Goal: Contribute content

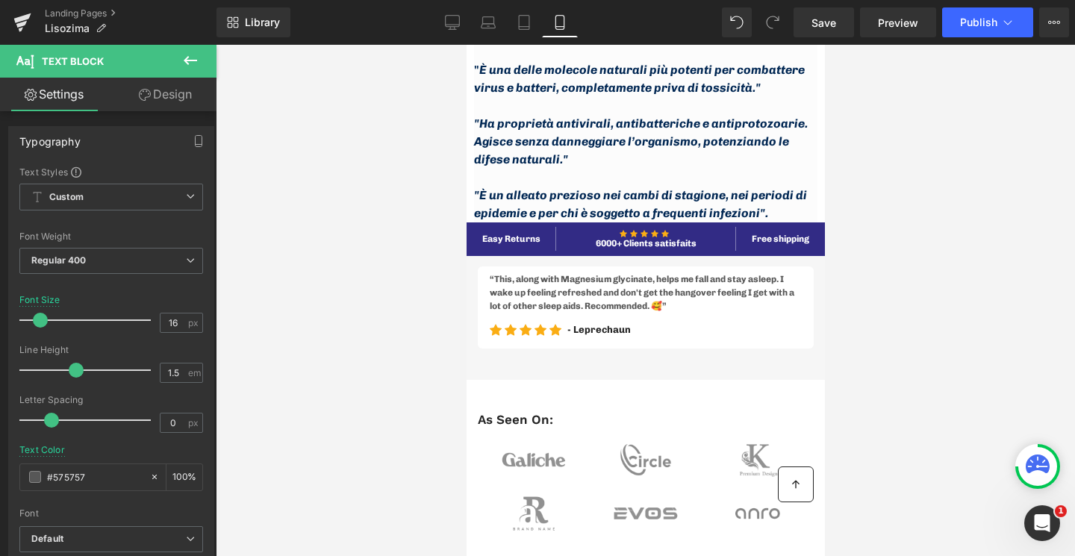
scroll to position [2169, 0]
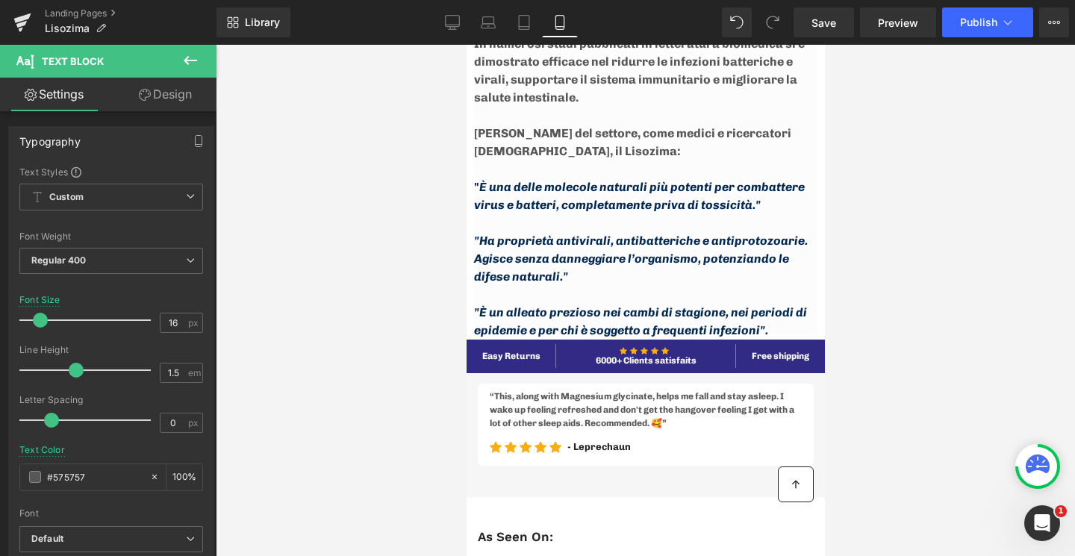
click at [185, 57] on icon at bounding box center [190, 61] width 18 height 18
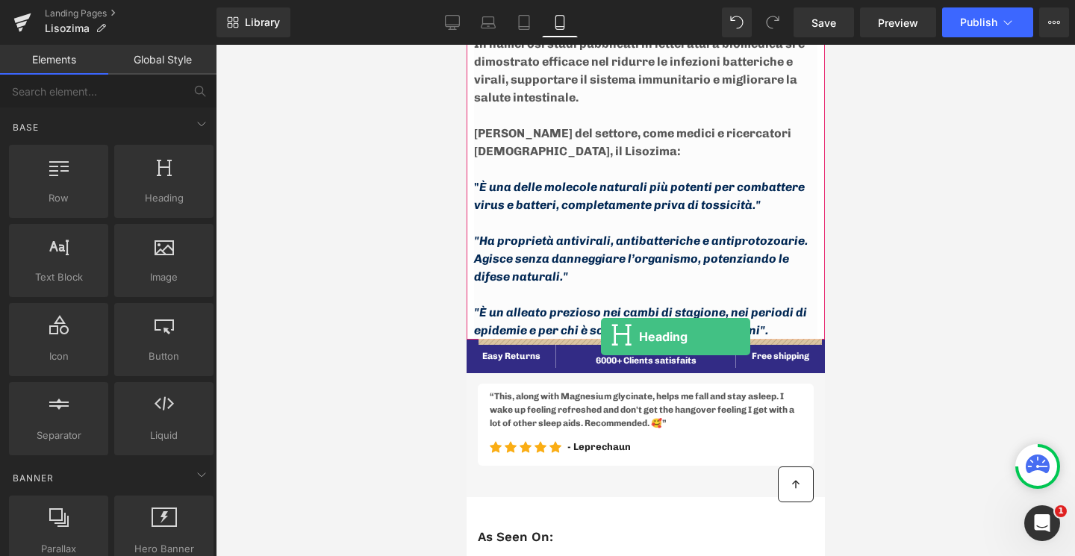
drag, startPoint x: 629, startPoint y: 217, endPoint x: 601, endPoint y: 338, distance: 124.1
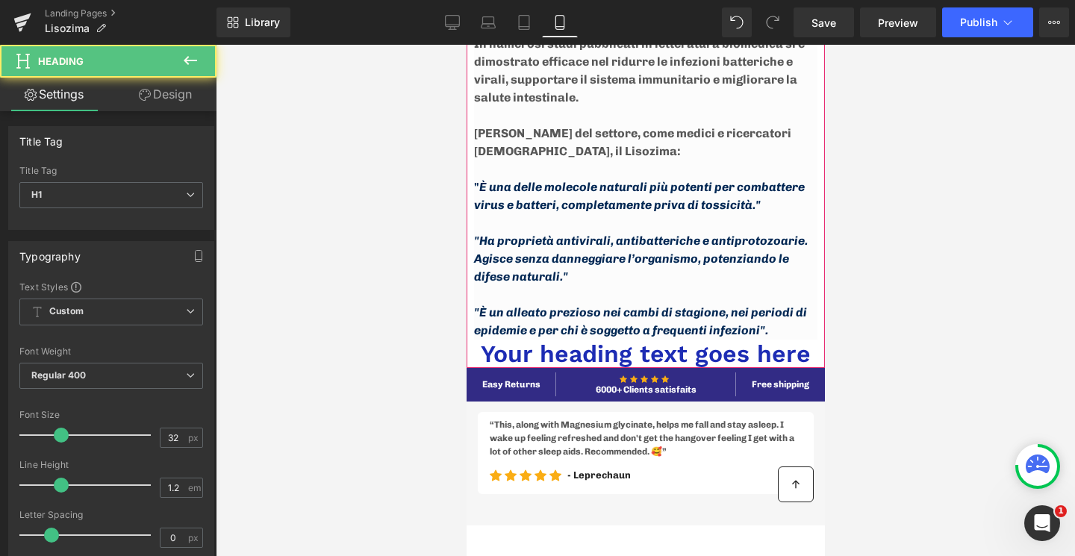
click at [606, 352] on icon at bounding box center [610, 353] width 8 height 9
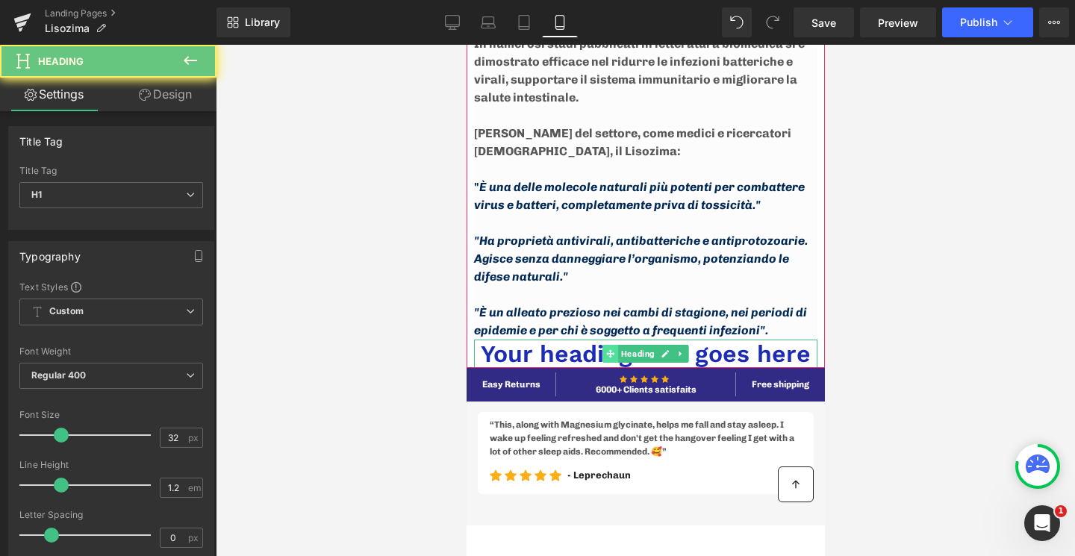
click at [606, 352] on icon at bounding box center [610, 353] width 8 height 9
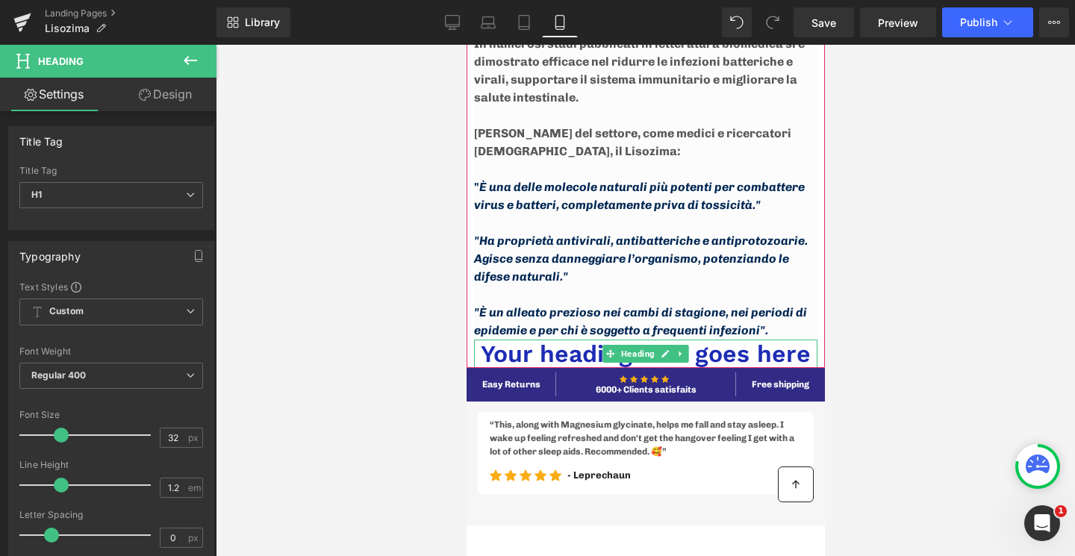
click at [568, 354] on h1 "Your heading text goes here" at bounding box center [644, 354] width 343 height 28
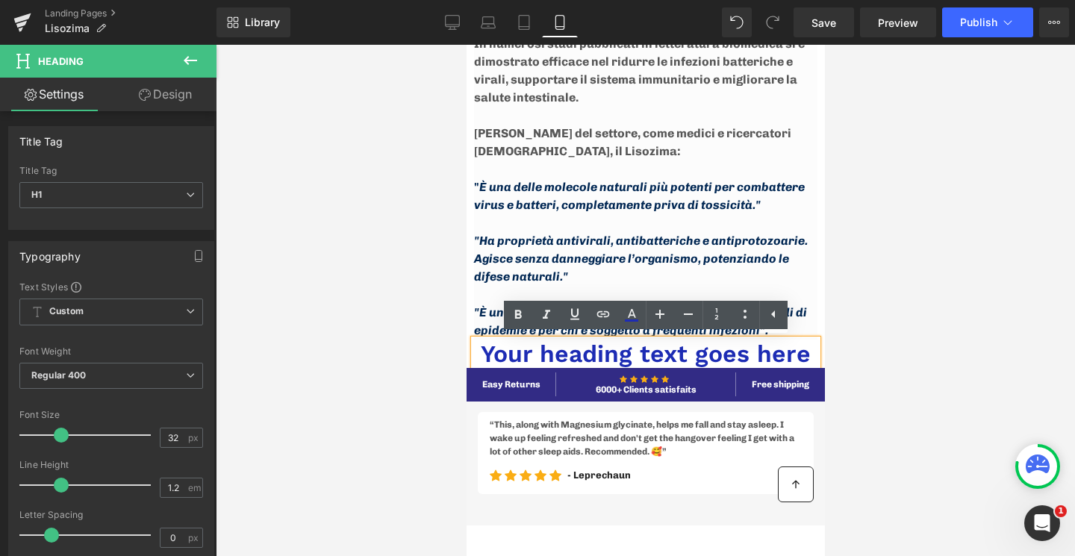
click at [568, 354] on h1 "Your heading text goes here" at bounding box center [644, 354] width 343 height 28
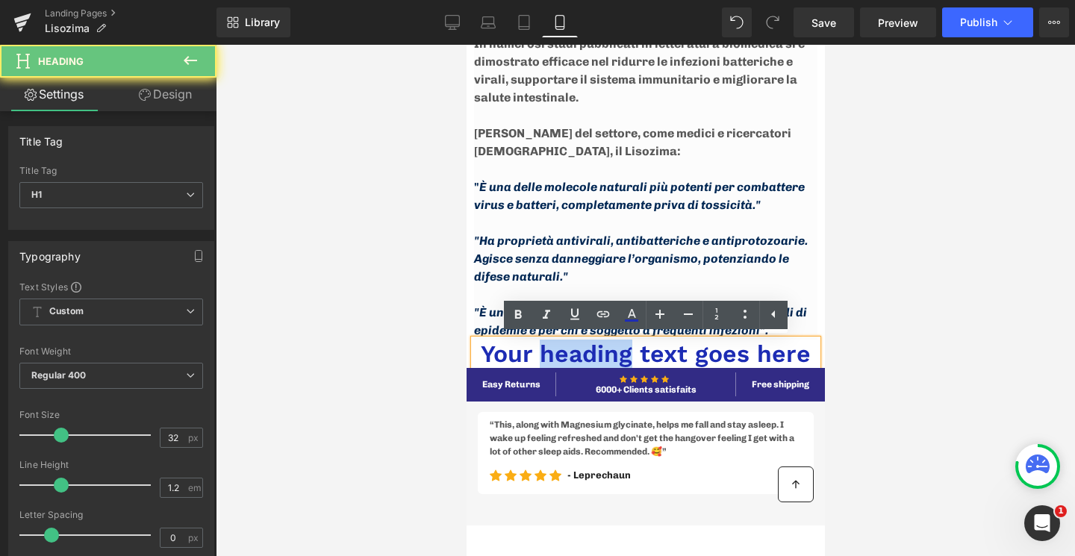
click at [568, 354] on h1 "Your heading text goes here" at bounding box center [644, 354] width 343 height 28
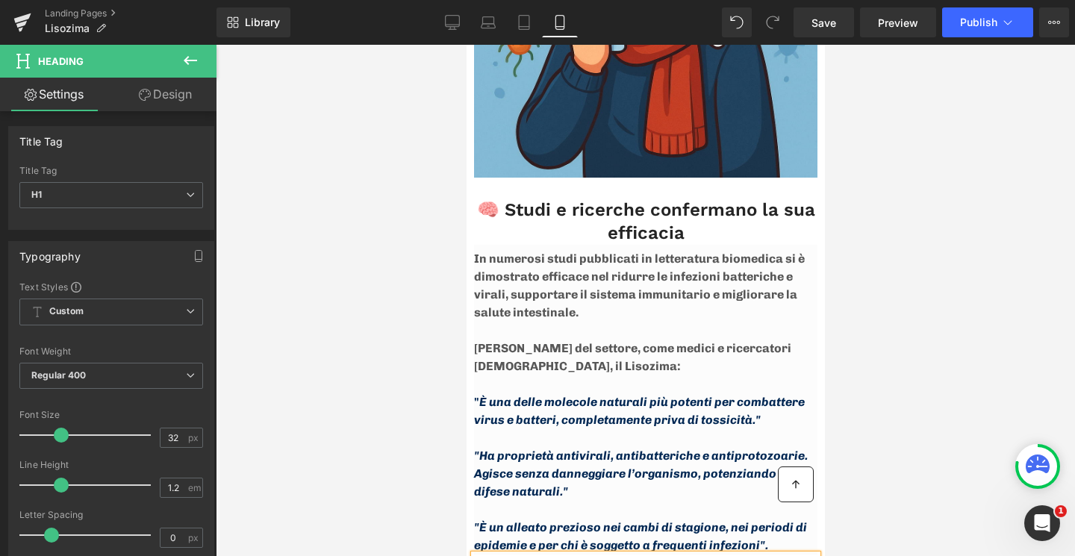
scroll to position [2101, 0]
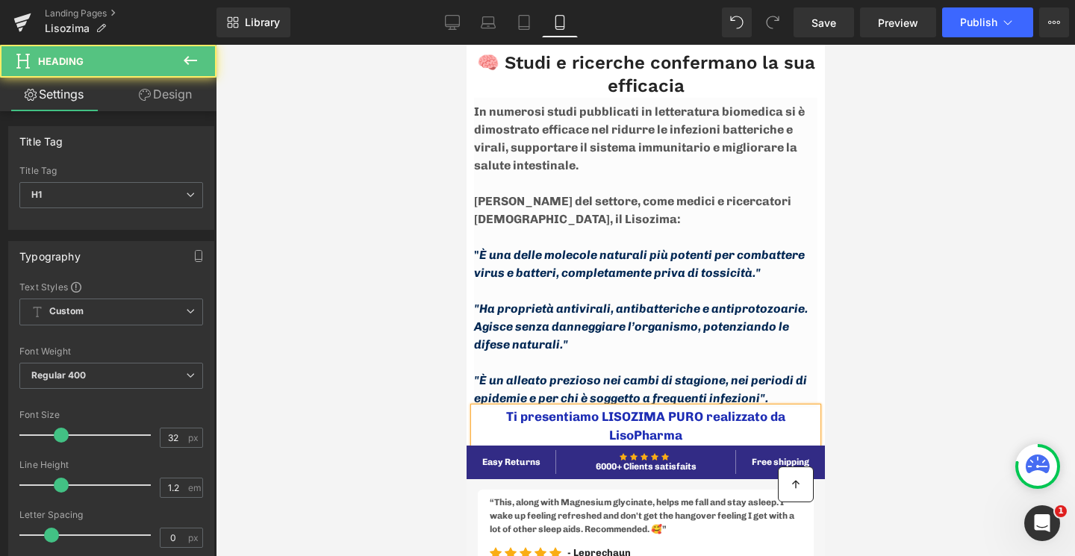
click at [688, 435] on div "Ti presentiamo LISOZIMA PURO realizzato da LisoPharma" at bounding box center [644, 427] width 343 height 38
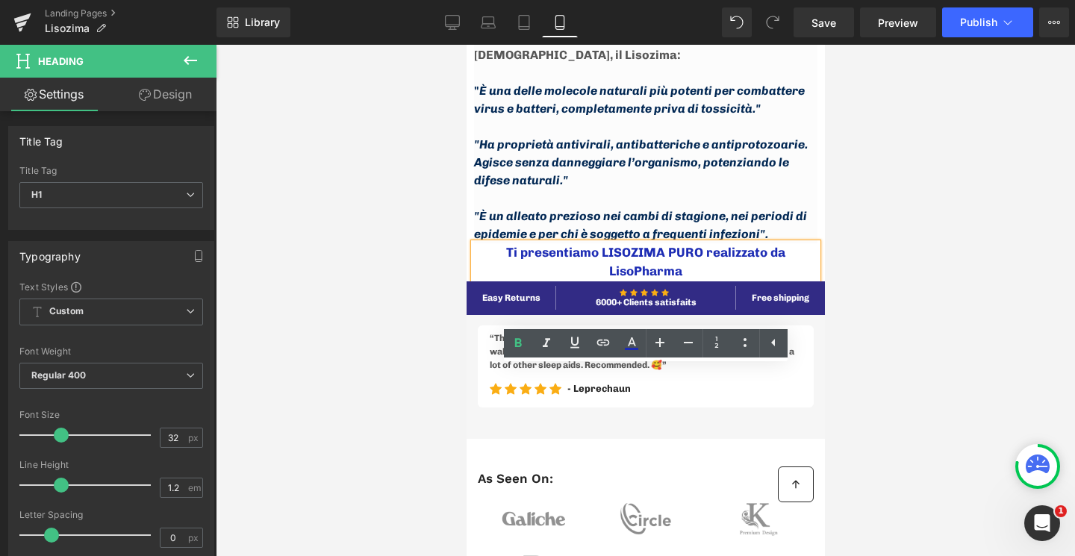
scroll to position [2282, 0]
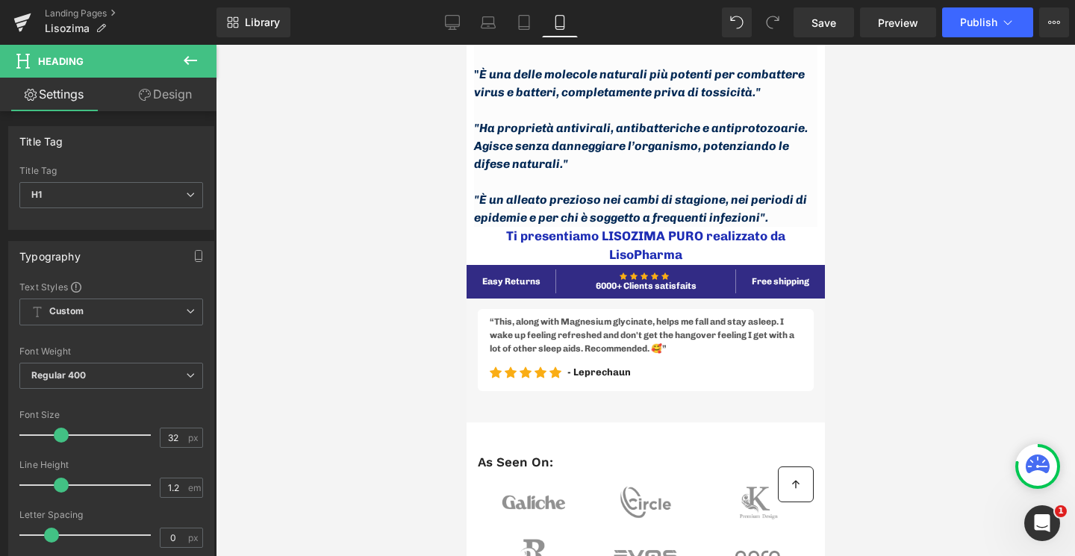
click at [143, 96] on icon at bounding box center [145, 95] width 12 height 12
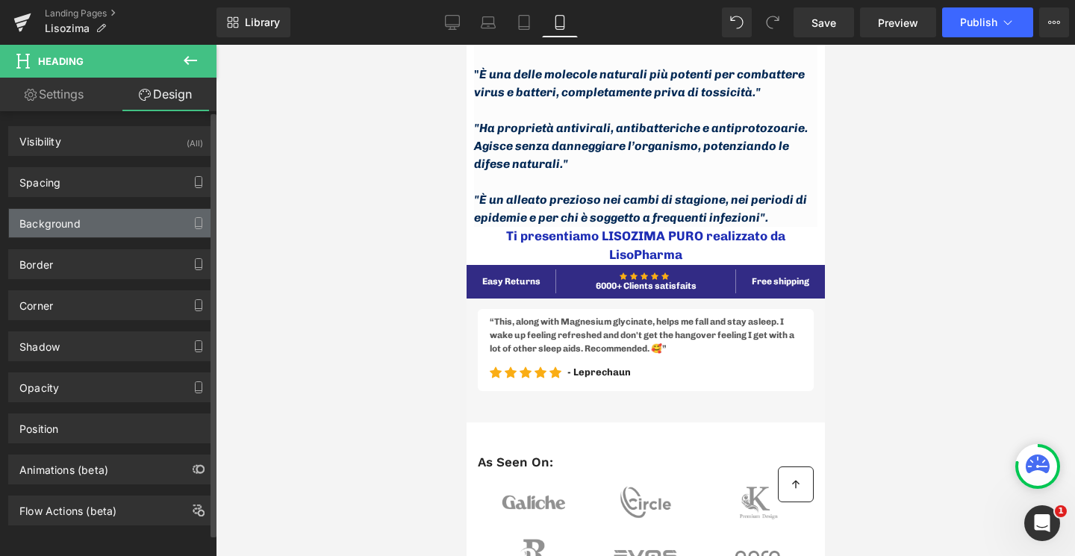
click at [100, 217] on div "Background" at bounding box center [111, 223] width 205 height 28
type input "transparent"
type input "0"
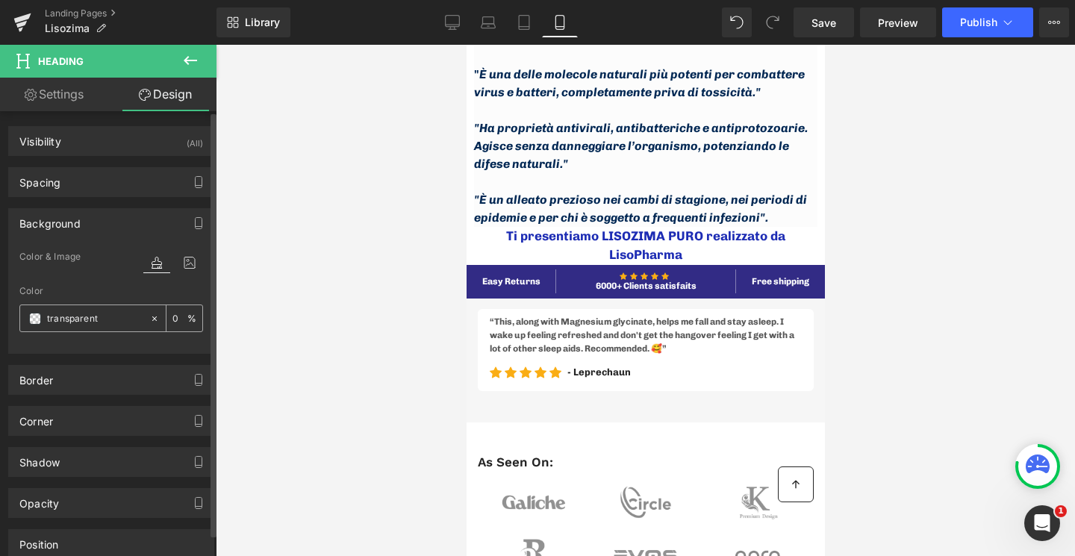
click at [30, 317] on span at bounding box center [35, 319] width 12 height 12
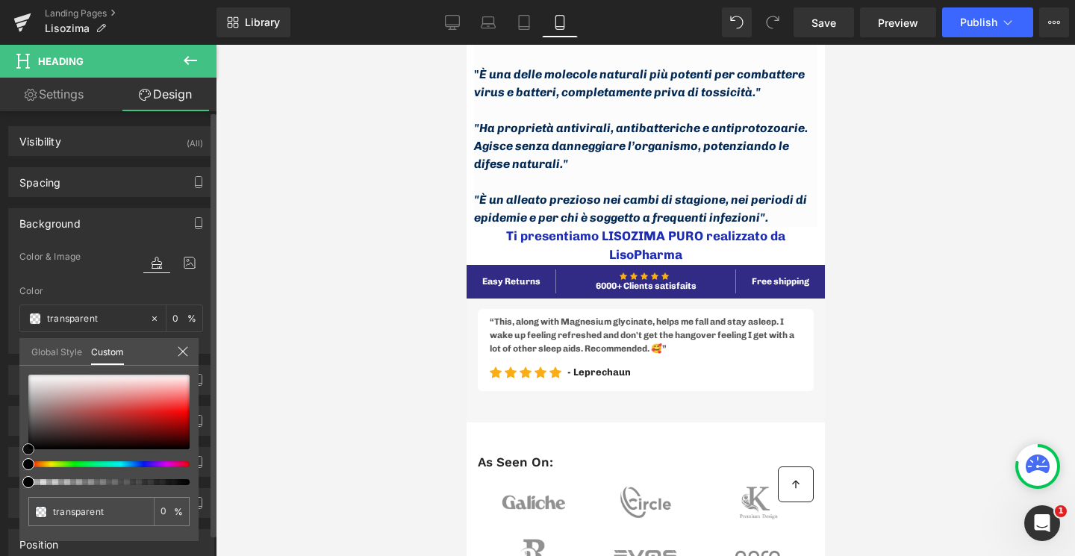
type input "#1a1818"
type input "100"
type input "#1a1818"
type input "100"
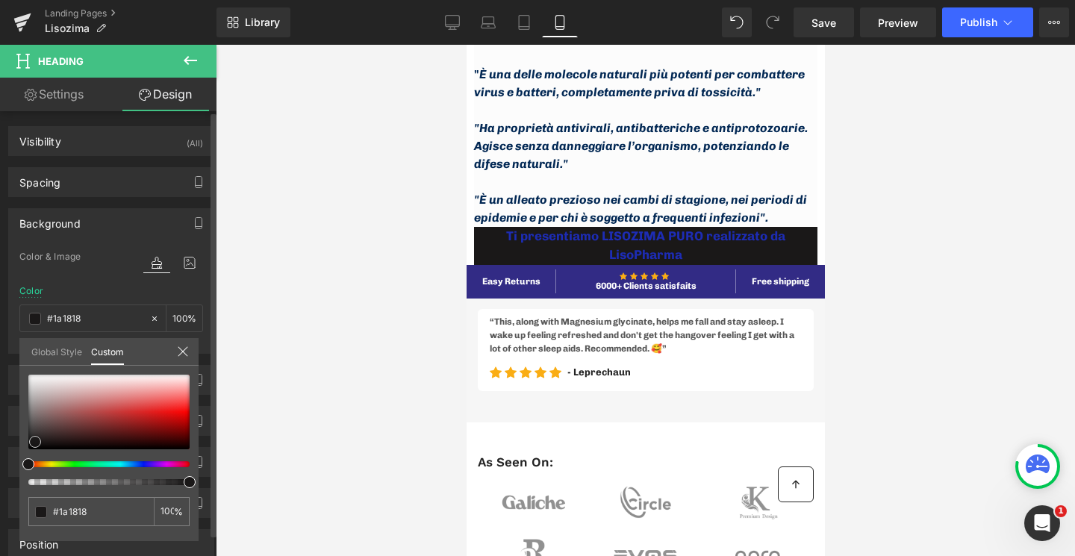
type input "#1f1d1d"
type input "#423d3d"
type input "#544e4e"
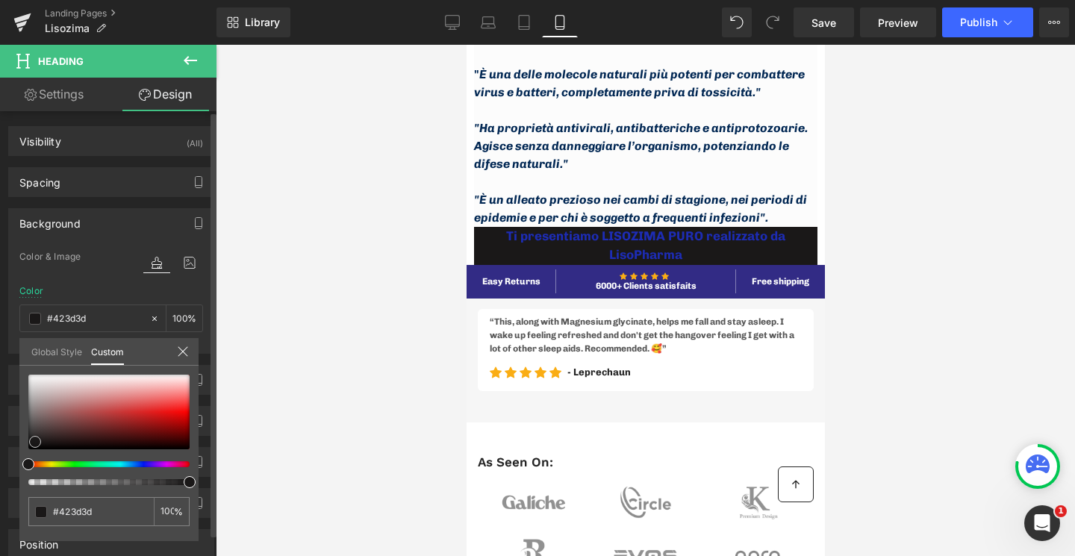
type input "#544e4e"
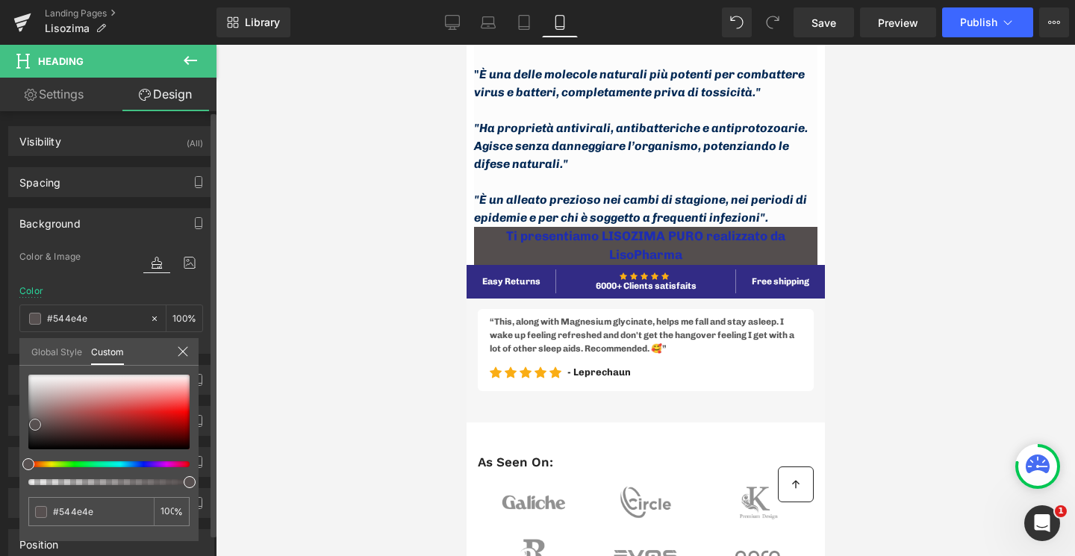
type input "#575050"
type input "#645d5d"
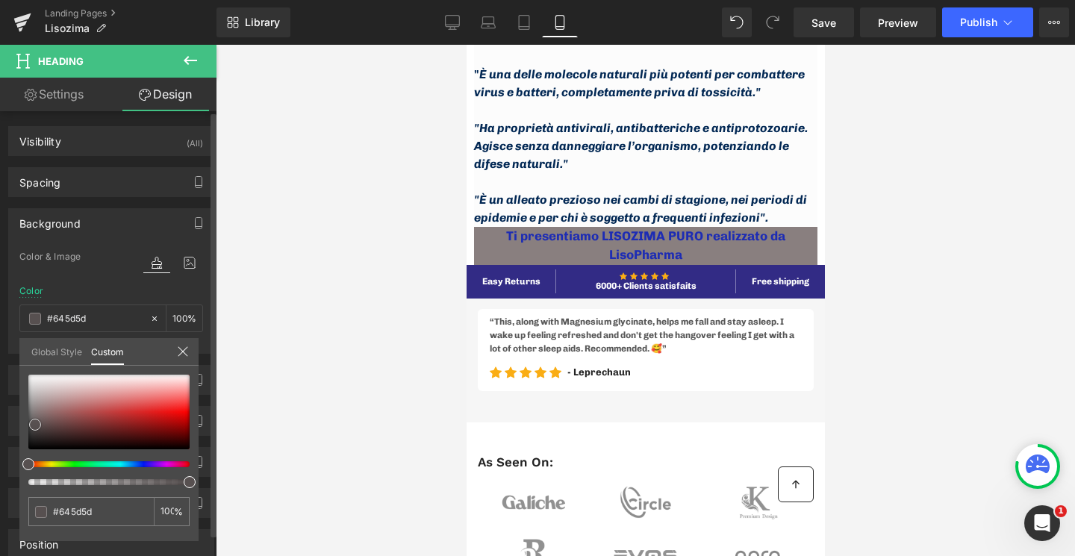
type input "#897f7f"
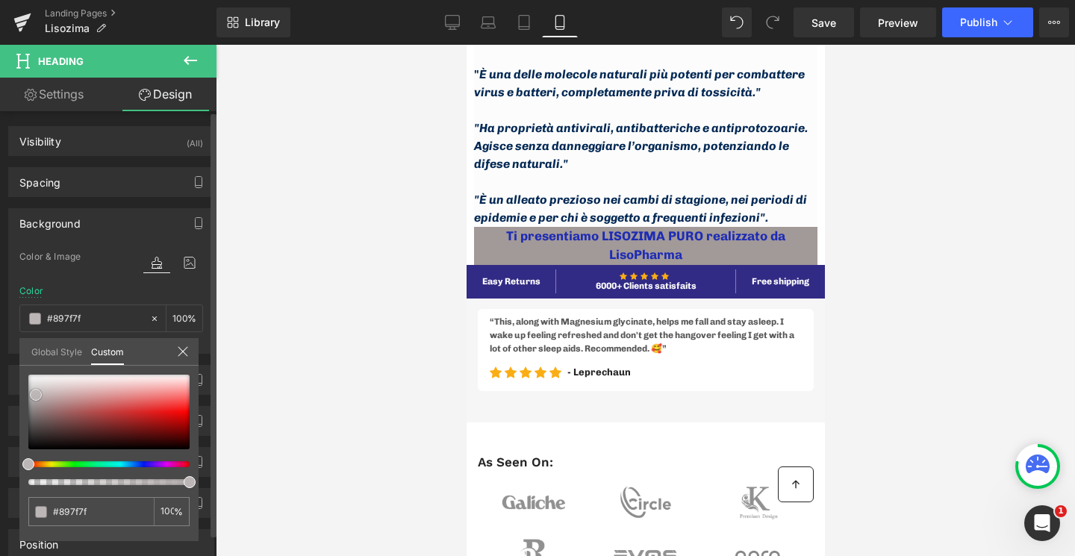
type input "#a29999"
type input "#c0b9b9"
type input "#c2bcbc"
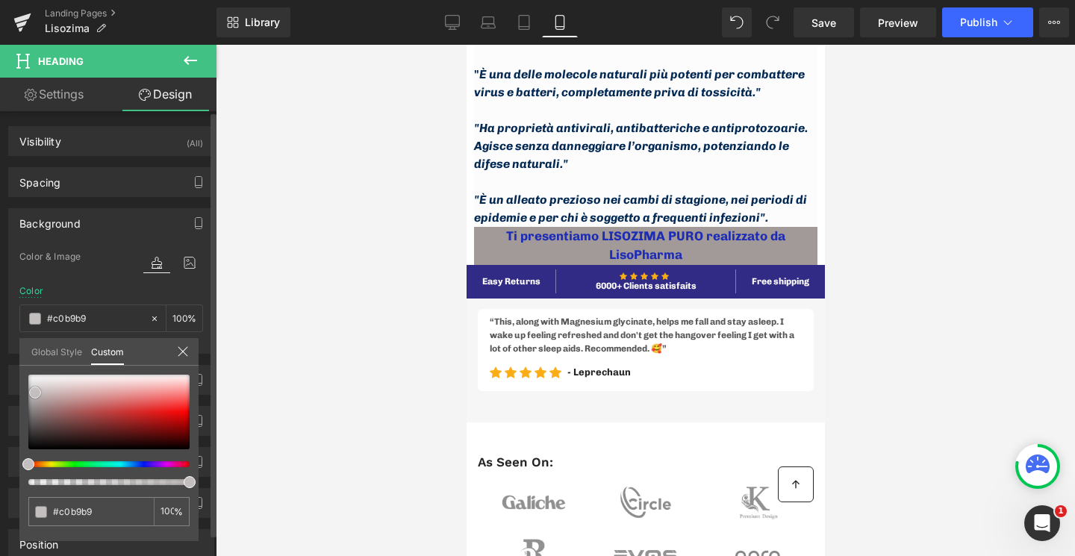
type input "#c2bcbc"
type input "#c8c5c5"
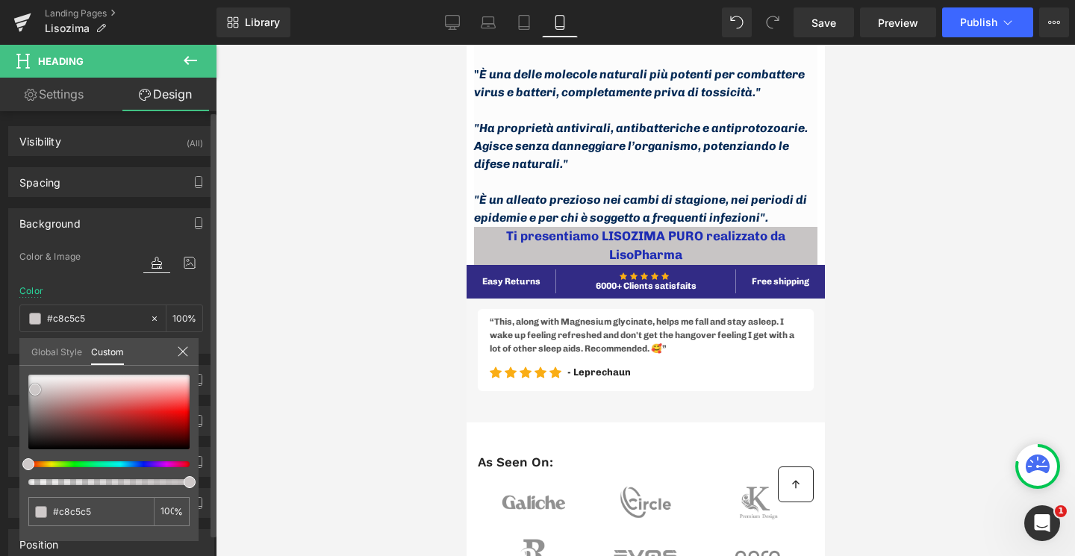
type input "#cec9c9"
type input "#ccc6c6"
type input "#cac3c3"
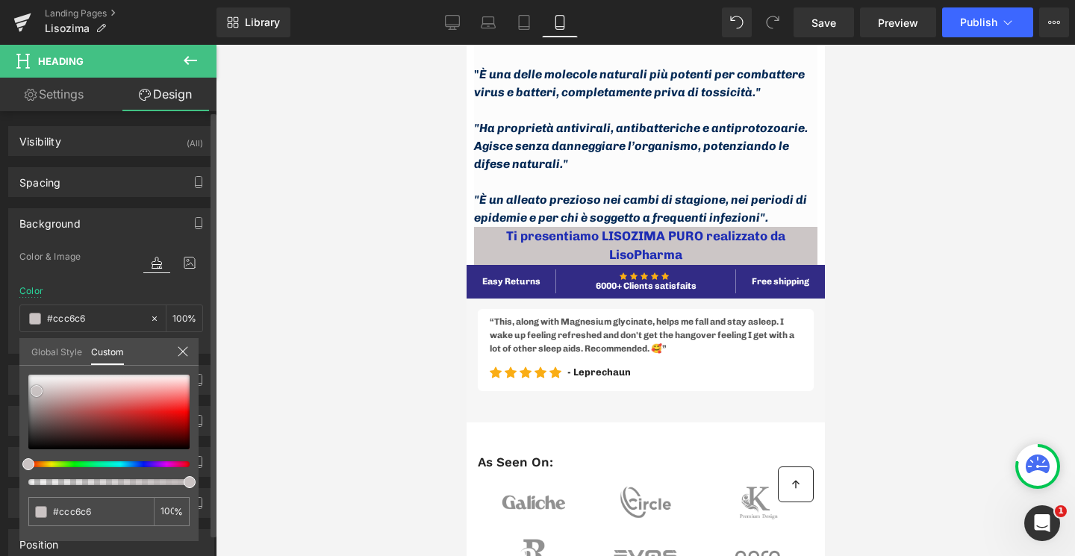
type input "#cac3c3"
type input "#c7c0c0"
type input "#c5bebe"
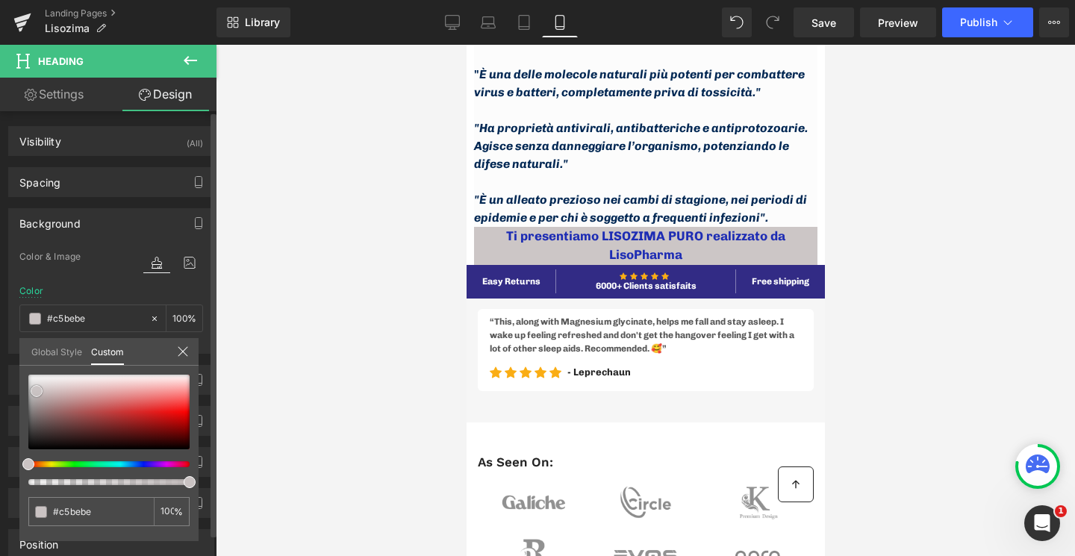
type input "#c6bdbd"
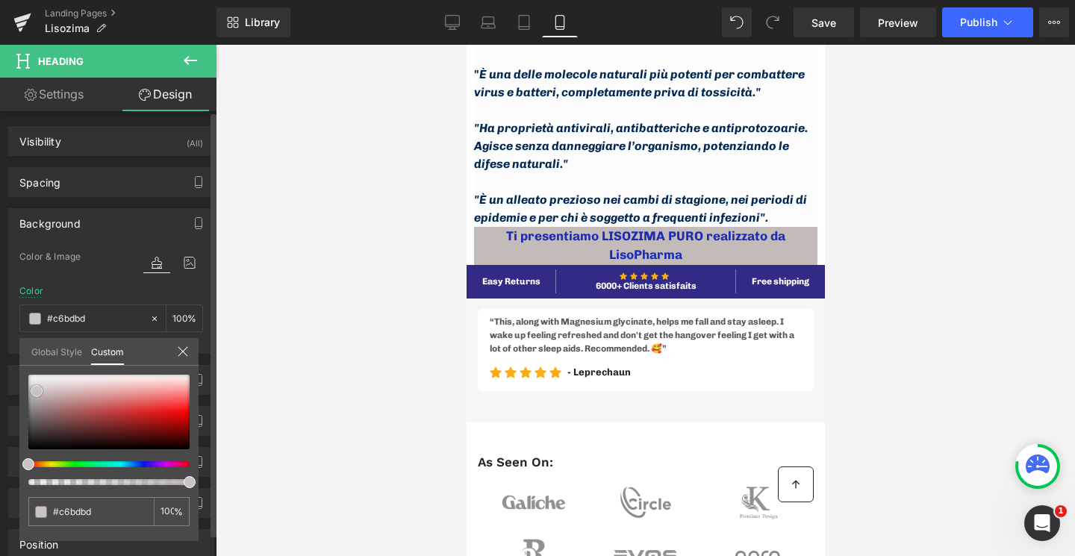
type input "#c3baba"
type input "#c1b8b8"
type input "#beb5b5"
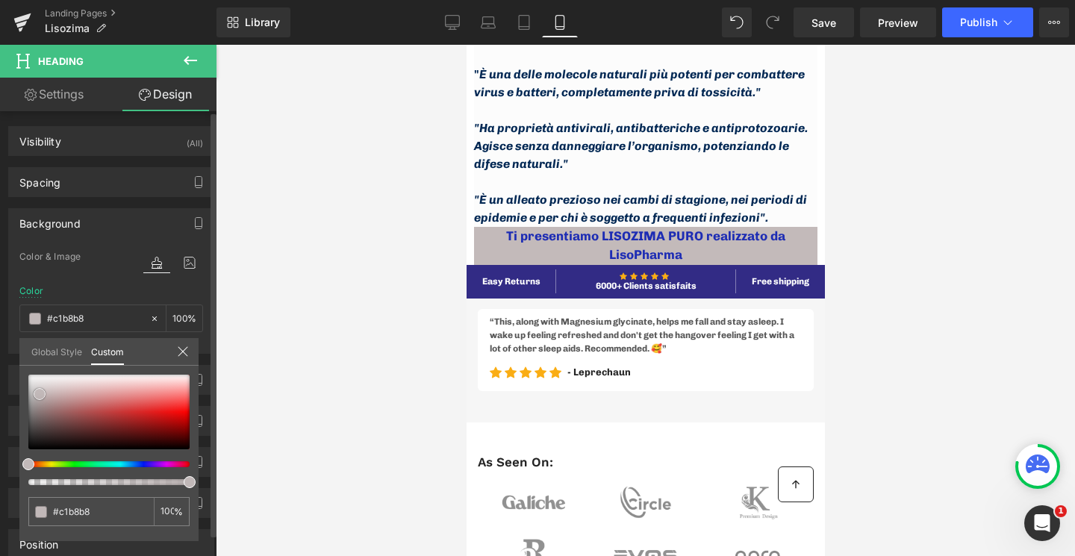
type input "#beb5b5"
type input "#beb6b6"
type input "#bcb2b2"
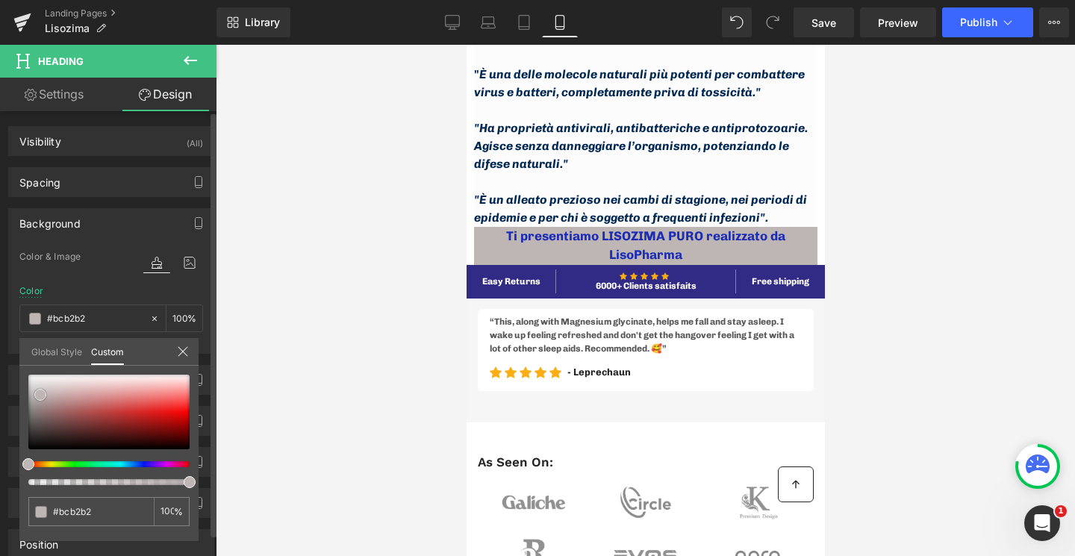
type input "#baafaf"
type input "#b7adad"
drag, startPoint x: 35, startPoint y: 442, endPoint x: 40, endPoint y: 397, distance: 45.1
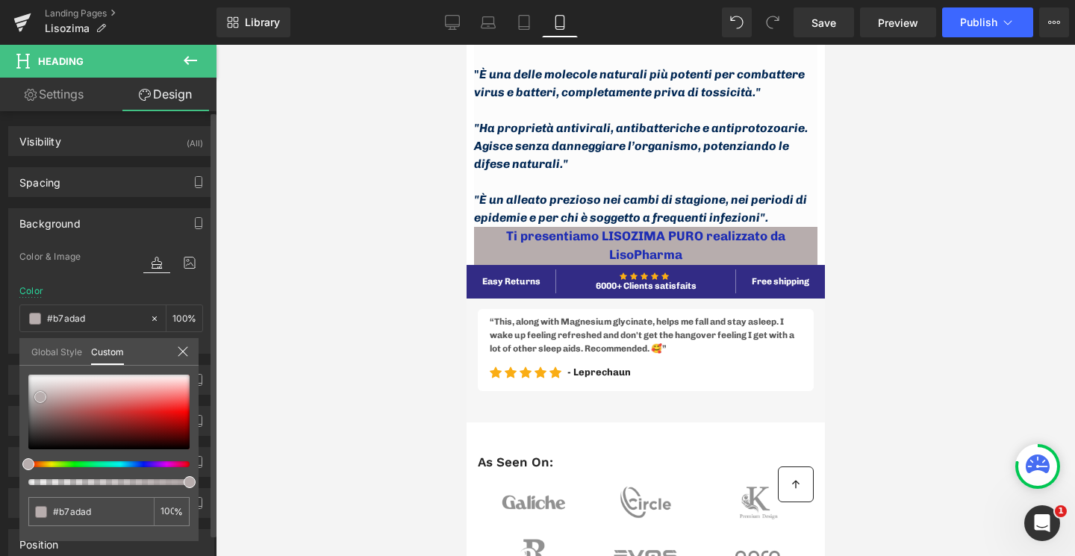
click at [40, 397] on div at bounding box center [108, 412] width 161 height 75
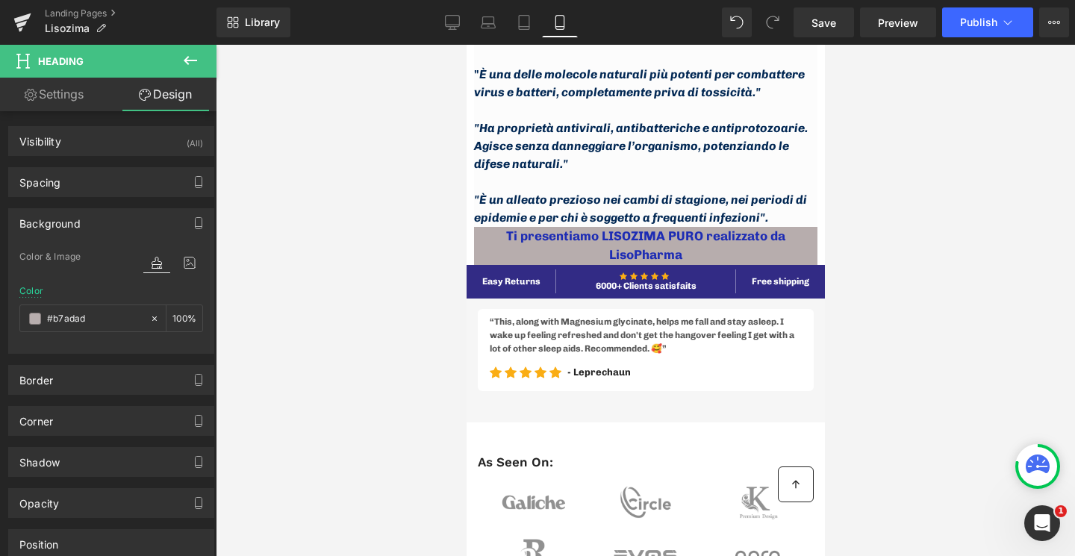
click at [662, 250] on link at bounding box center [665, 246] width 16 height 18
click at [662, 250] on div "Ti presentiamo LISOZIMA PURO realizzato da LisoPharma" at bounding box center [644, 246] width 343 height 38
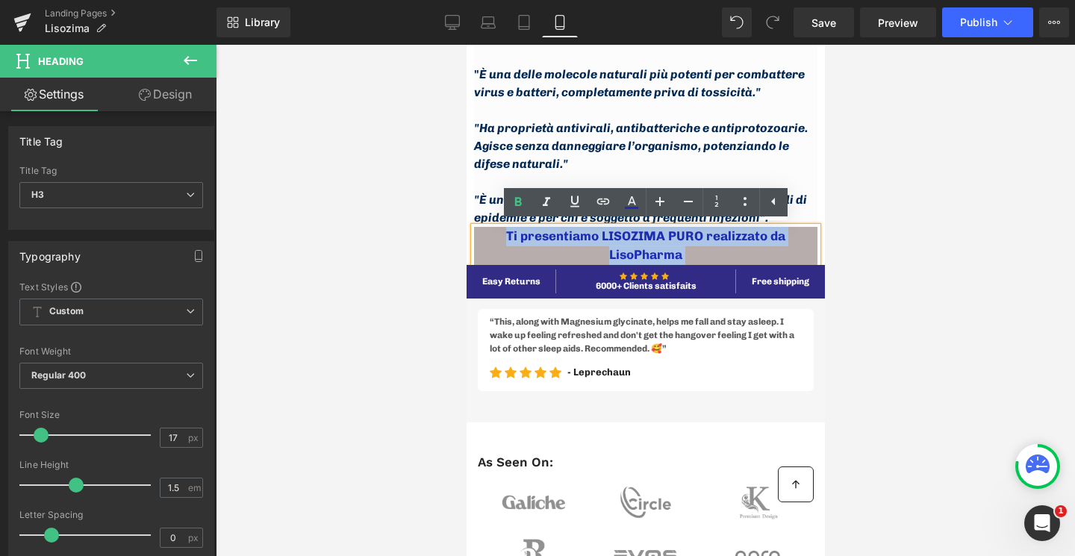
drag, startPoint x: 668, startPoint y: 255, endPoint x: 507, endPoint y: 235, distance: 162.5
click at [507, 235] on div "Ti presentiamo LISOZIMA PURO realizzato da LisoPharma" at bounding box center [644, 246] width 343 height 38
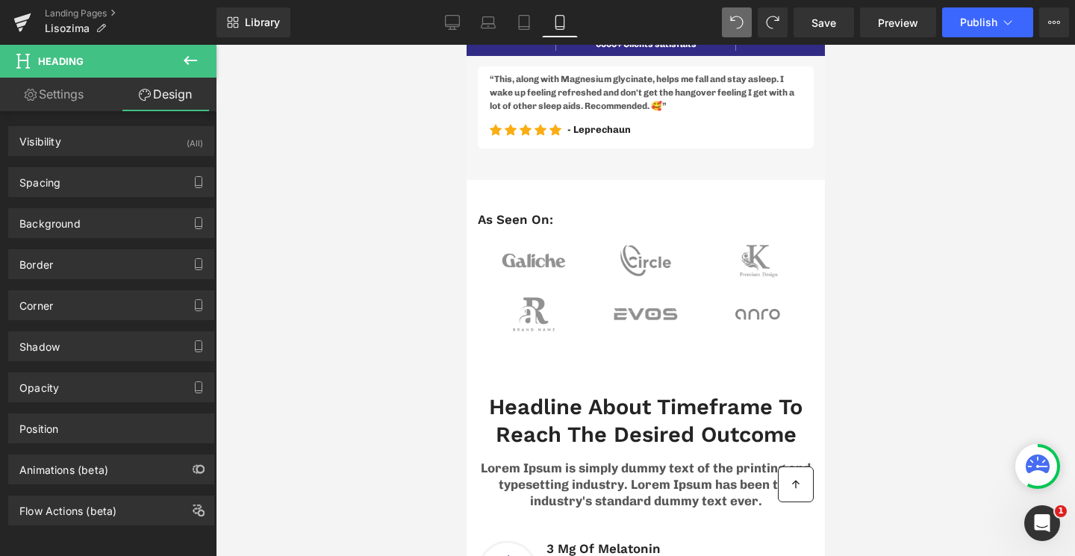
scroll to position [2569, 0]
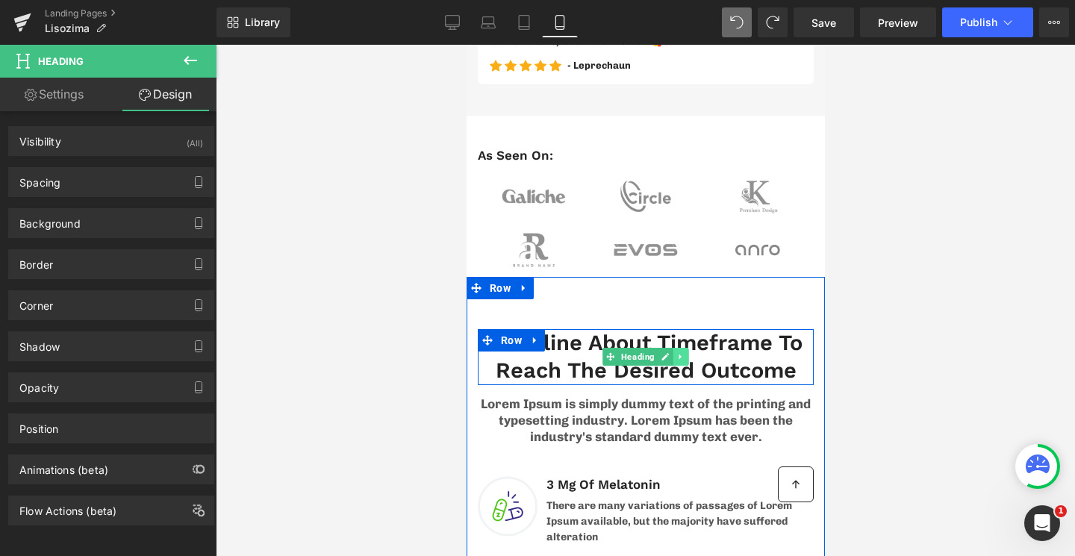
click at [682, 359] on icon at bounding box center [681, 356] width 8 height 9
click at [659, 359] on icon at bounding box center [657, 356] width 8 height 9
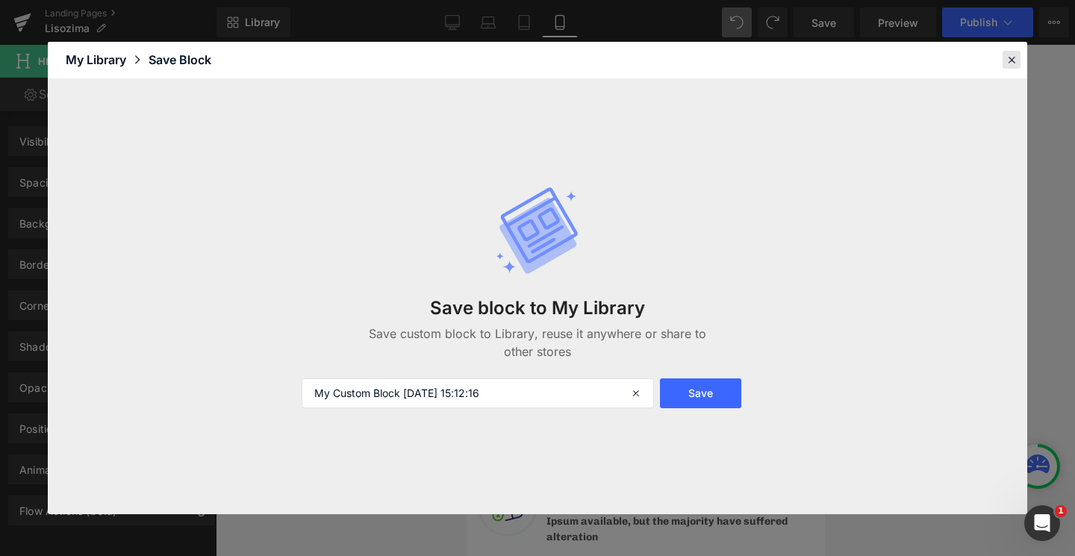
click at [1016, 55] on icon at bounding box center [1011, 59] width 13 height 13
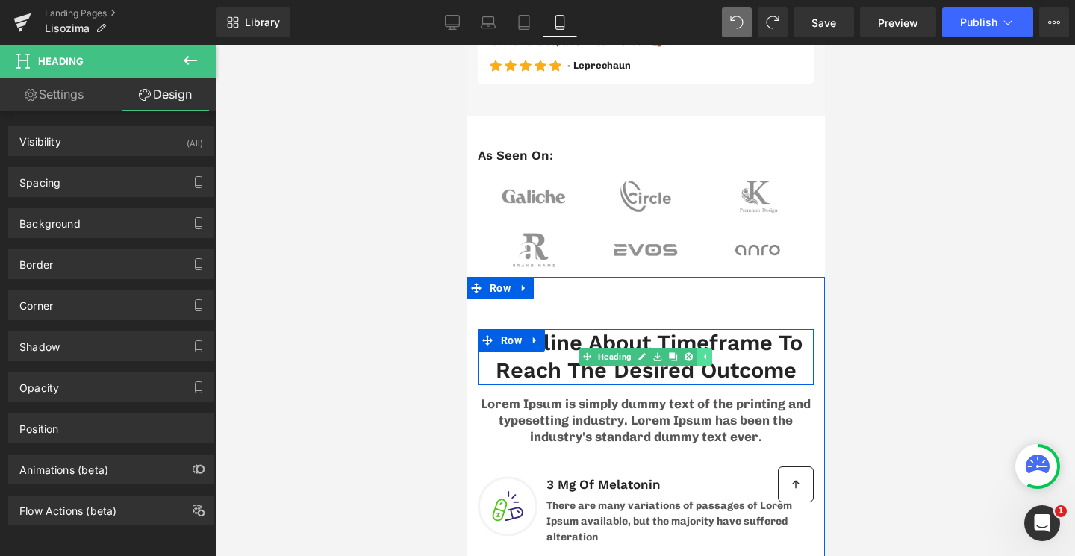
click at [706, 353] on icon at bounding box center [704, 356] width 8 height 9
click at [684, 357] on link at bounding box center [681, 357] width 16 height 18
click at [673, 355] on icon at bounding box center [672, 357] width 8 height 8
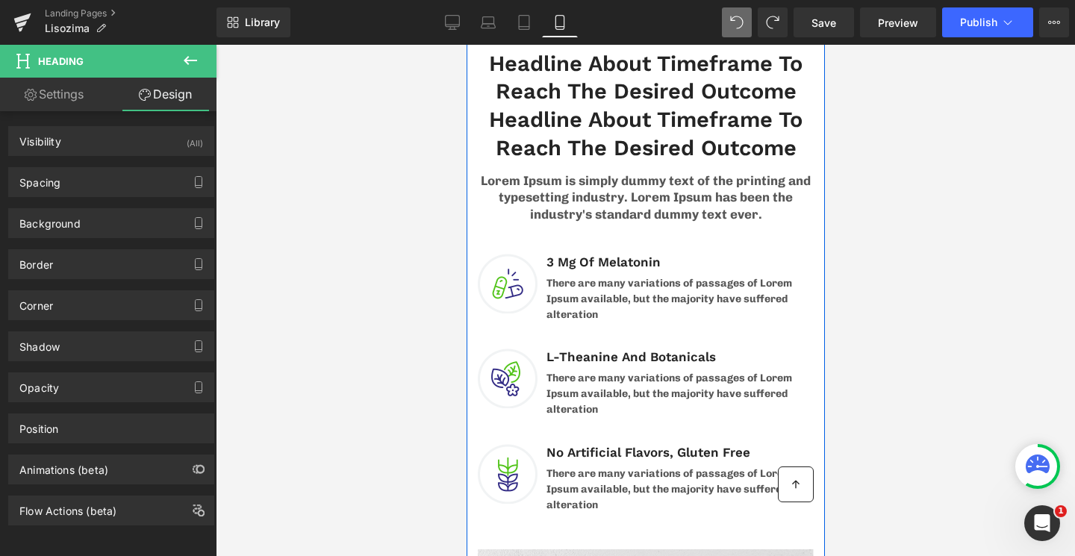
scroll to position [2850, 0]
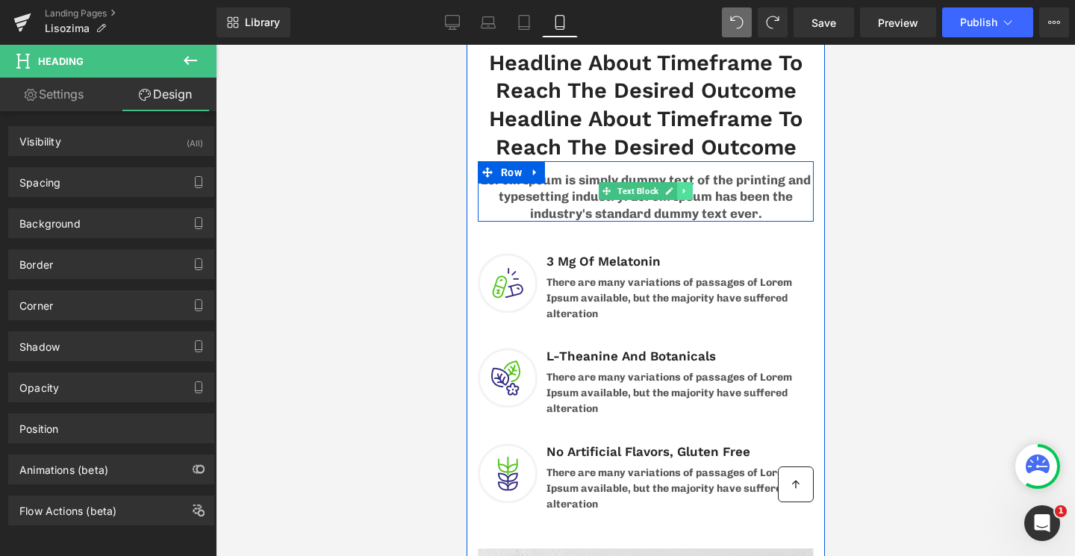
click at [687, 189] on icon at bounding box center [684, 191] width 8 height 9
click at [676, 193] on icon at bounding box center [676, 191] width 8 height 8
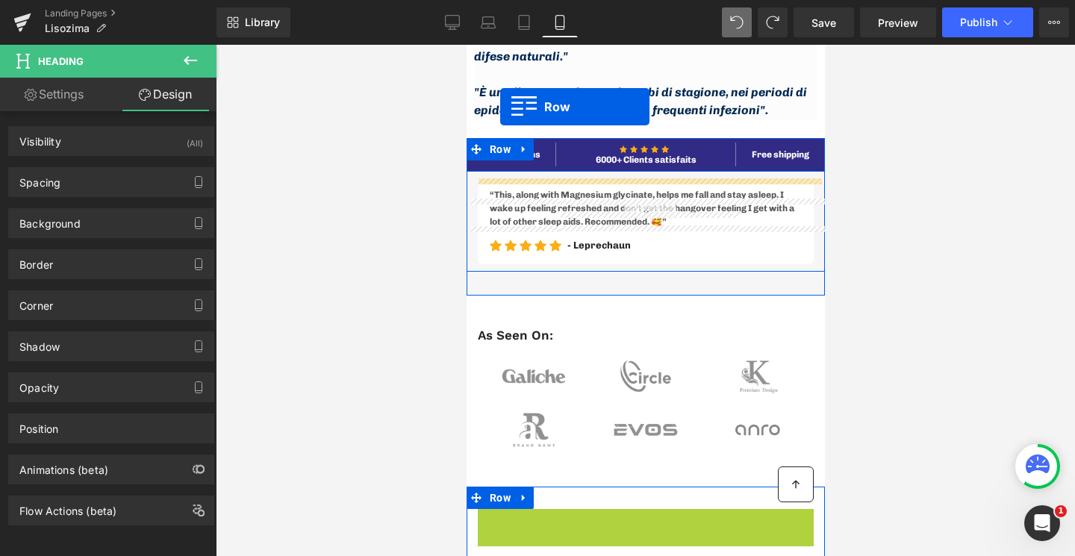
scroll to position [2330, 0]
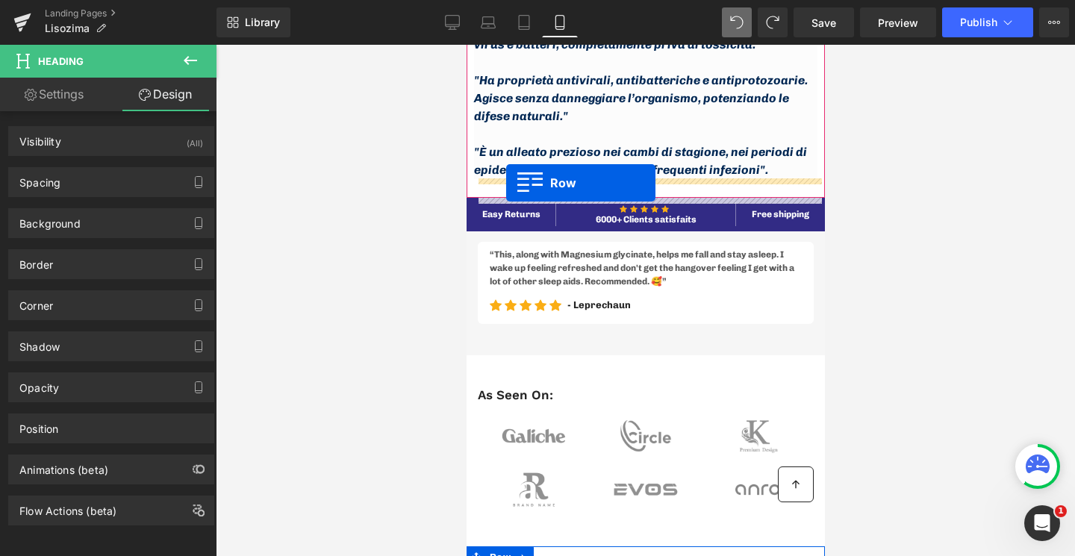
drag, startPoint x: 490, startPoint y: 178, endPoint x: 506, endPoint y: 183, distance: 16.5
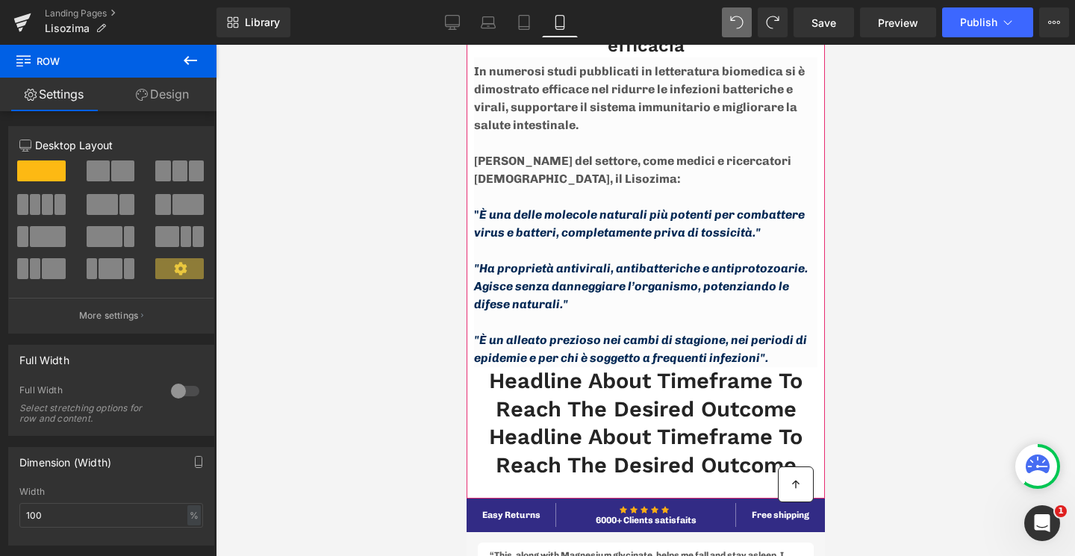
scroll to position [2184, 0]
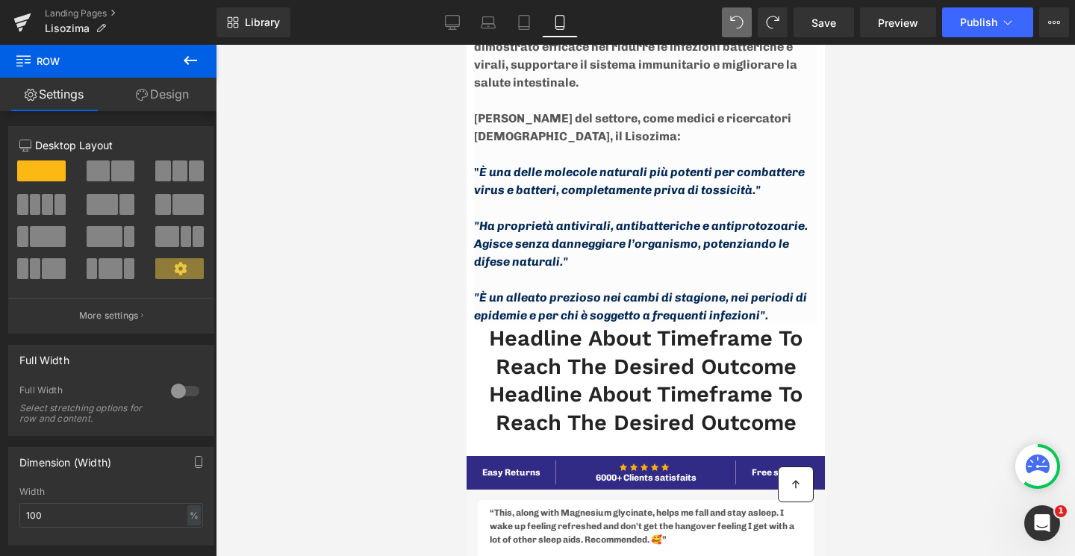
click at [188, 60] on icon at bounding box center [190, 60] width 13 height 9
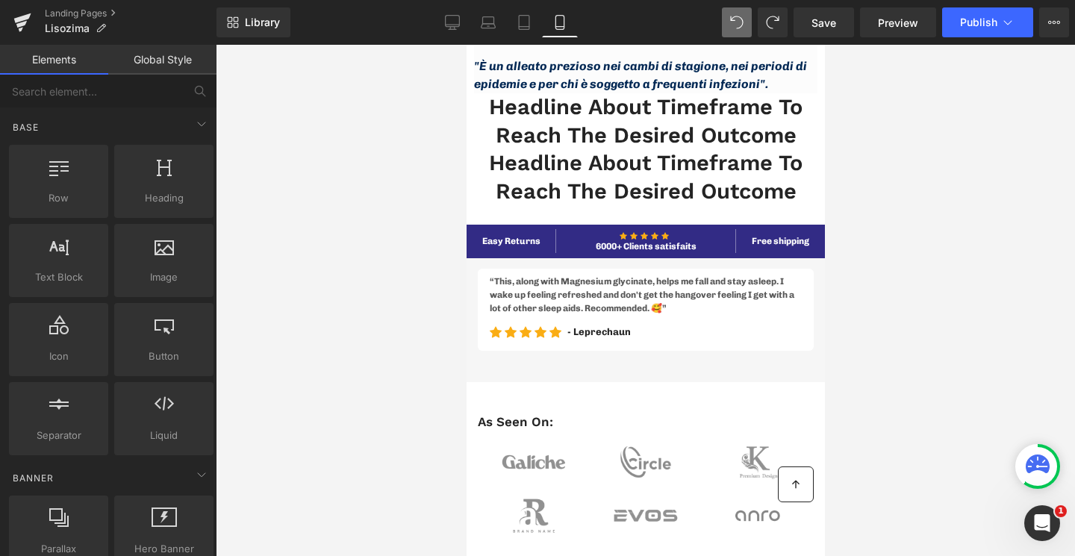
scroll to position [2281, 0]
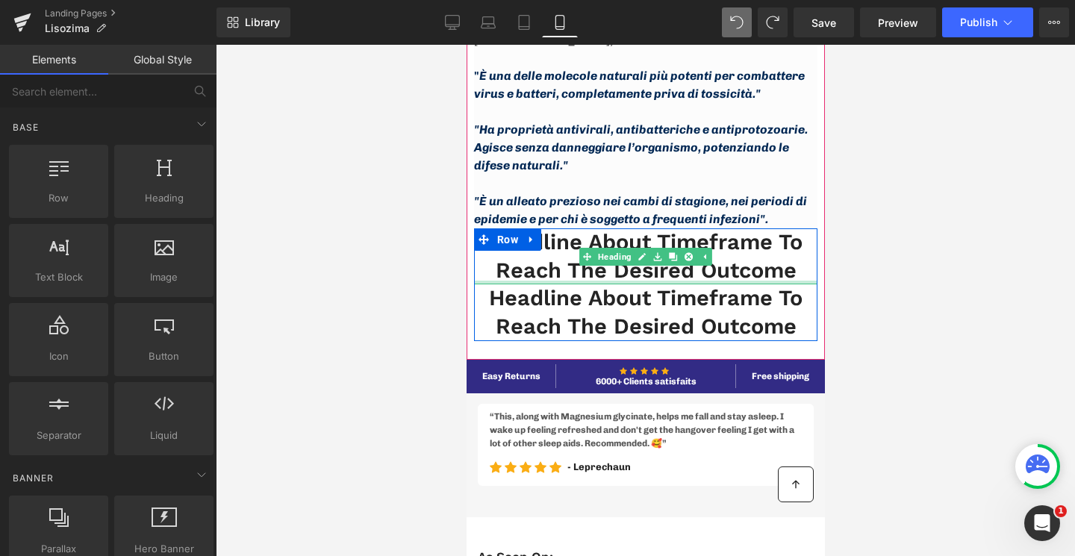
drag, startPoint x: 570, startPoint y: 282, endPoint x: 697, endPoint y: 256, distance: 129.5
click at [570, 282] on div "Headline About Timeframe To Reach The Desired Outcome Heading" at bounding box center [644, 256] width 343 height 56
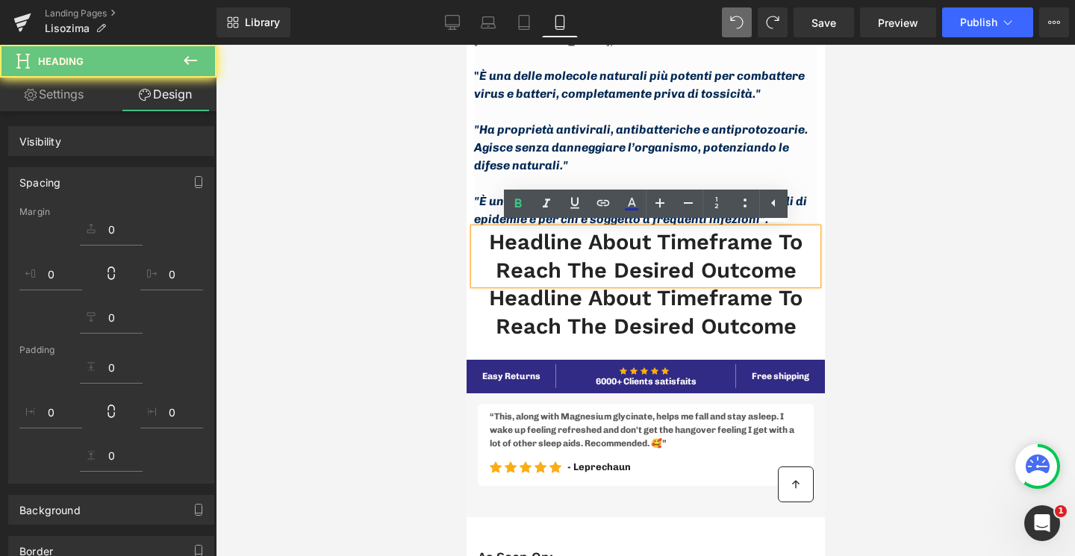
click at [679, 255] on h2 "Headline About Timeframe To Reach The Desired Outcome" at bounding box center [644, 256] width 343 height 56
click at [667, 308] on div "Headline About Timeframe To Reach The Desired Outcome Heading" at bounding box center [644, 313] width 343 height 56
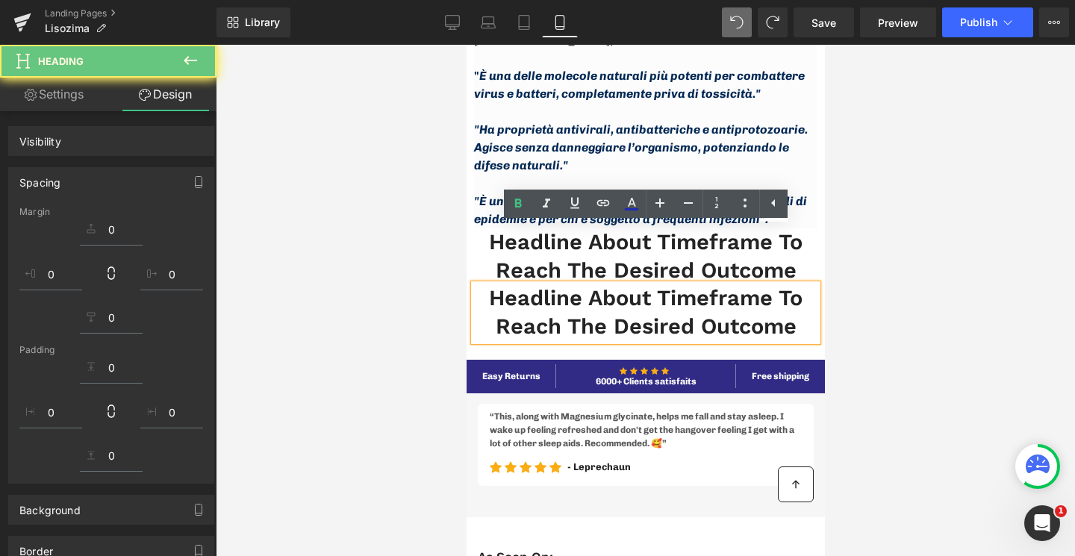
click at [618, 309] on h2 "Headline About Timeframe To Reach The Desired Outcome" at bounding box center [644, 313] width 343 height 56
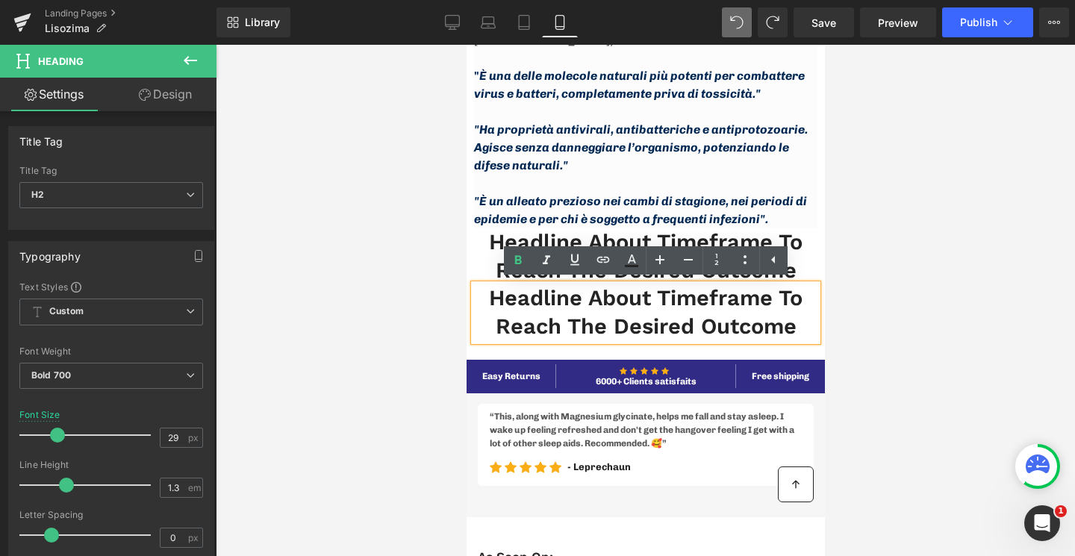
click at [455, 229] on div at bounding box center [645, 301] width 859 height 512
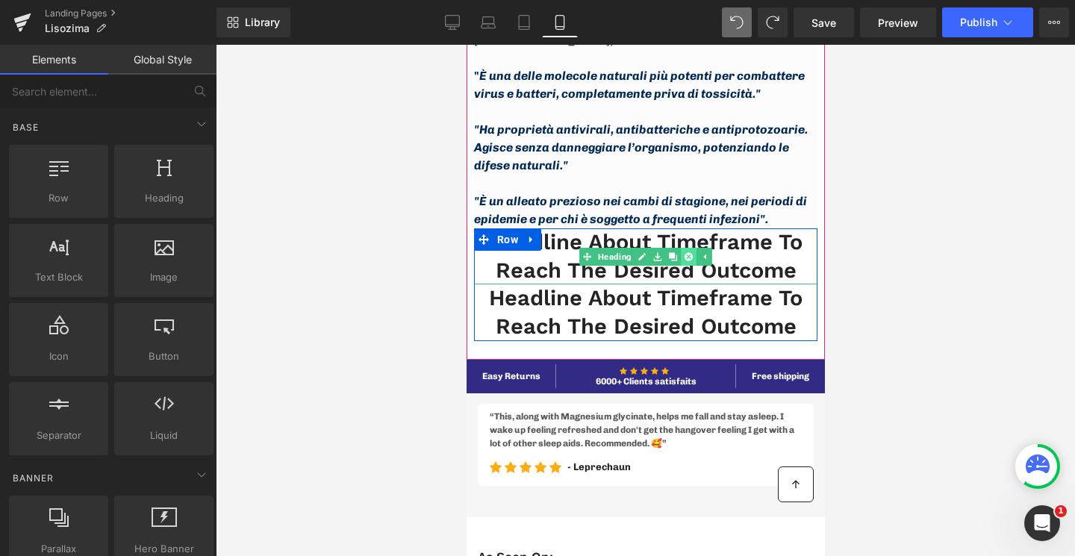
click at [691, 259] on icon at bounding box center [688, 256] width 8 height 9
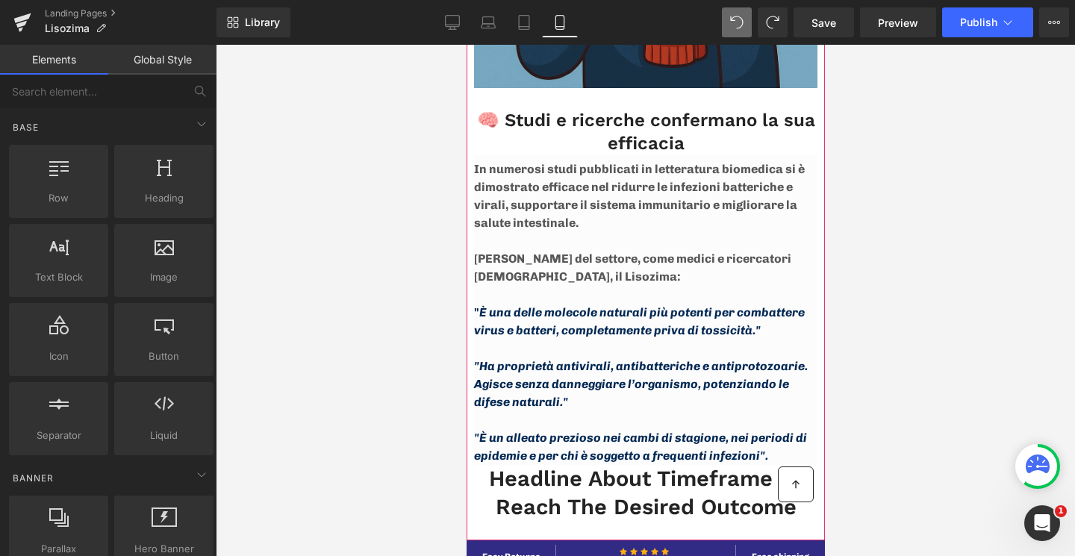
scroll to position [2195, 0]
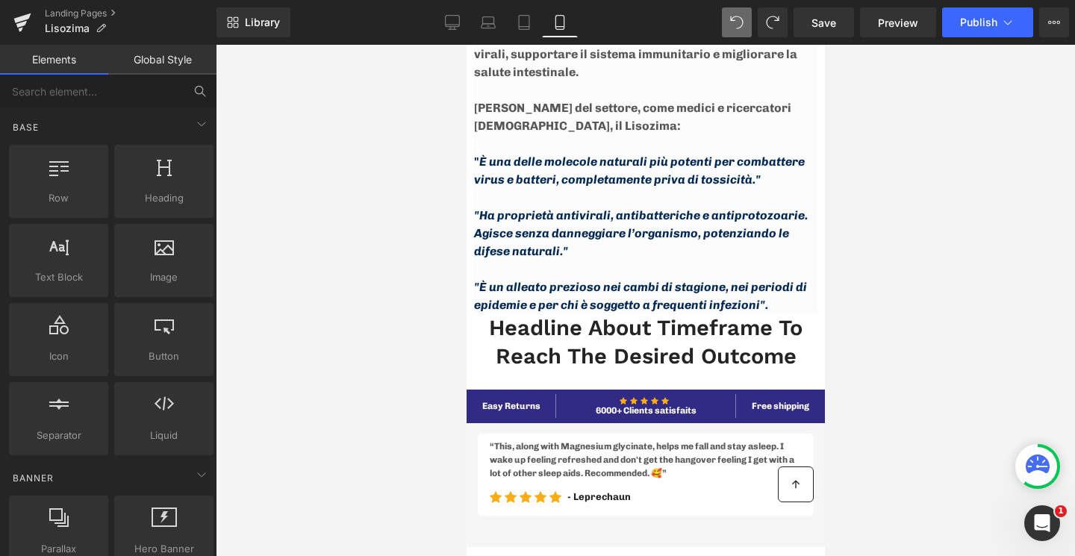
click at [198, 91] on icon at bounding box center [199, 90] width 13 height 13
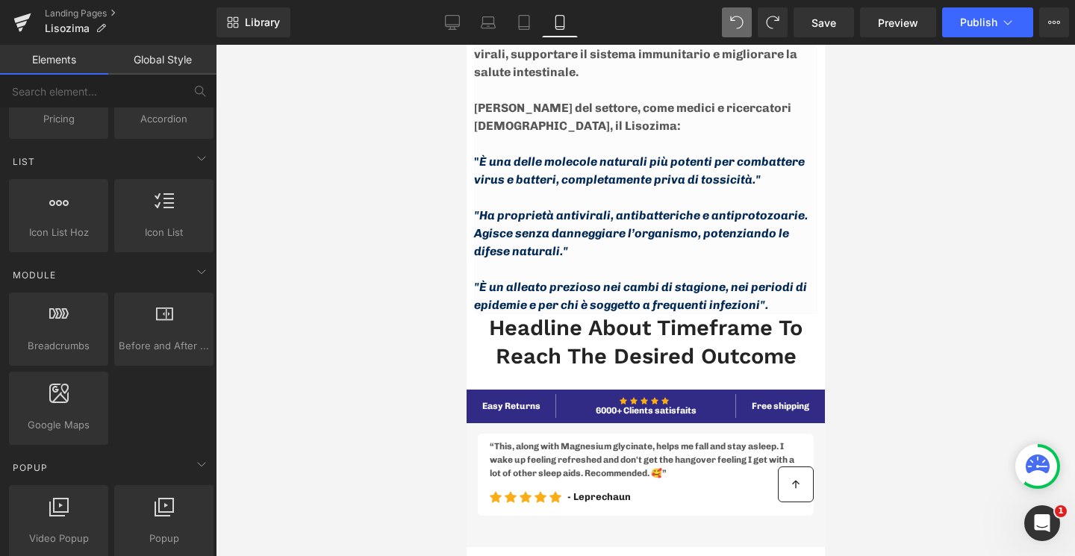
scroll to position [0, 0]
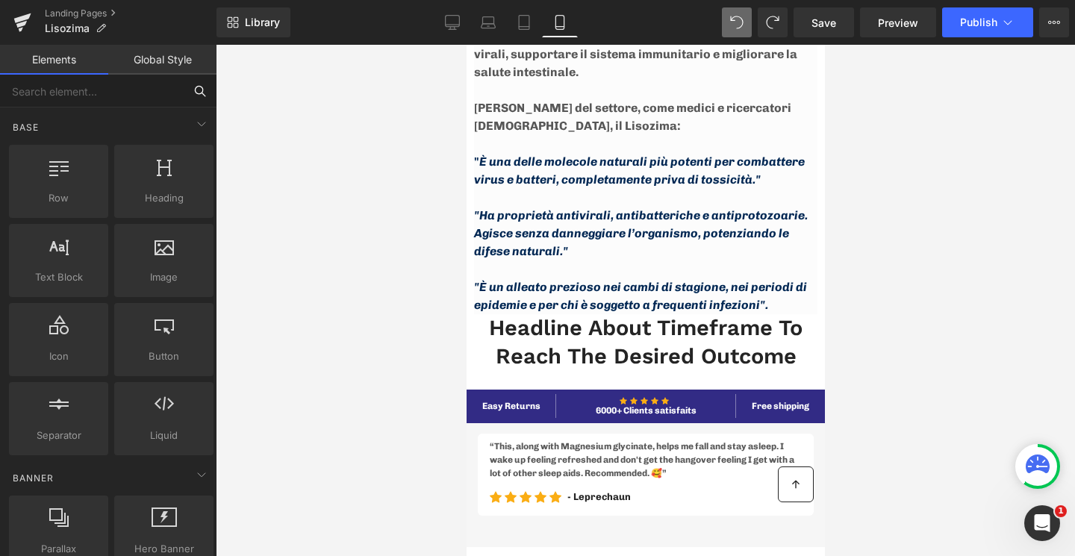
click at [107, 87] on input "text" at bounding box center [92, 91] width 184 height 33
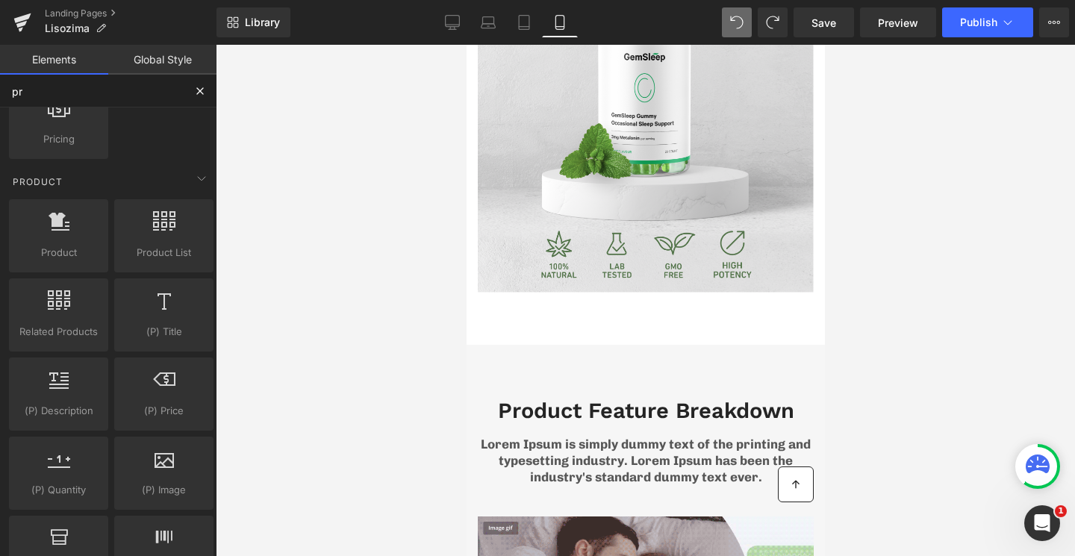
scroll to position [3179, 0]
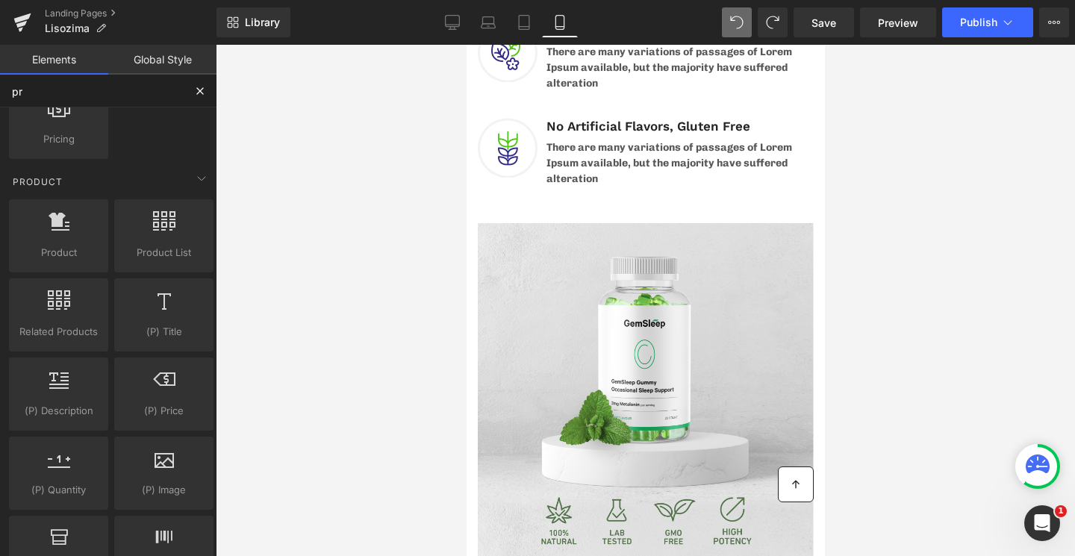
type input "pr"
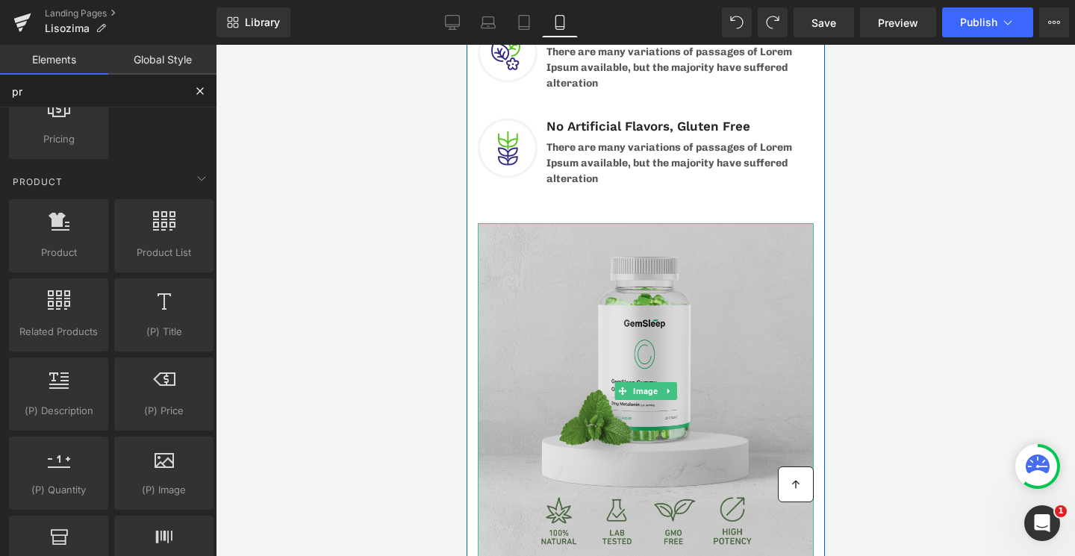
scroll to position [3317, 0]
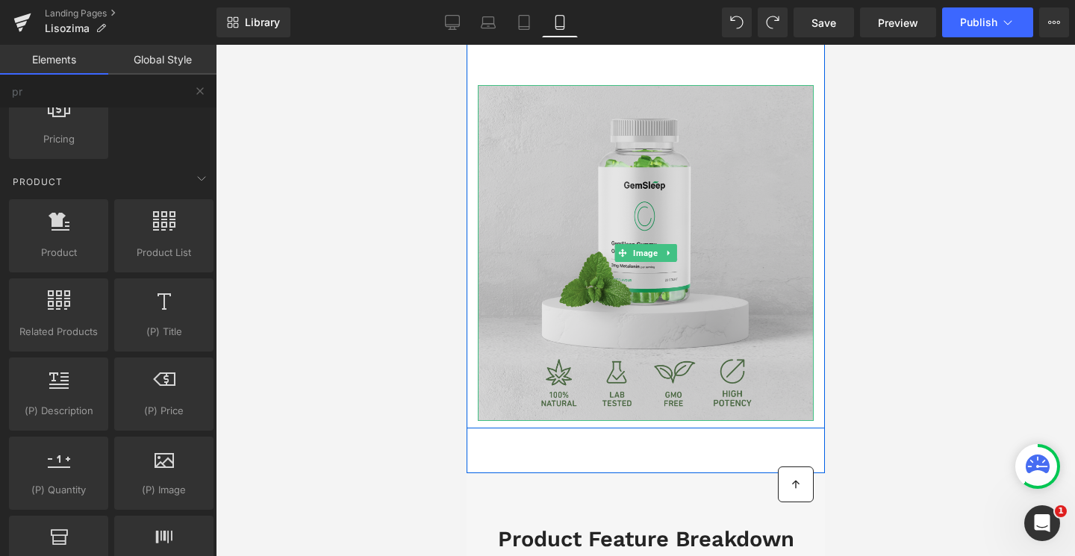
click at [592, 233] on img at bounding box center [645, 253] width 336 height 336
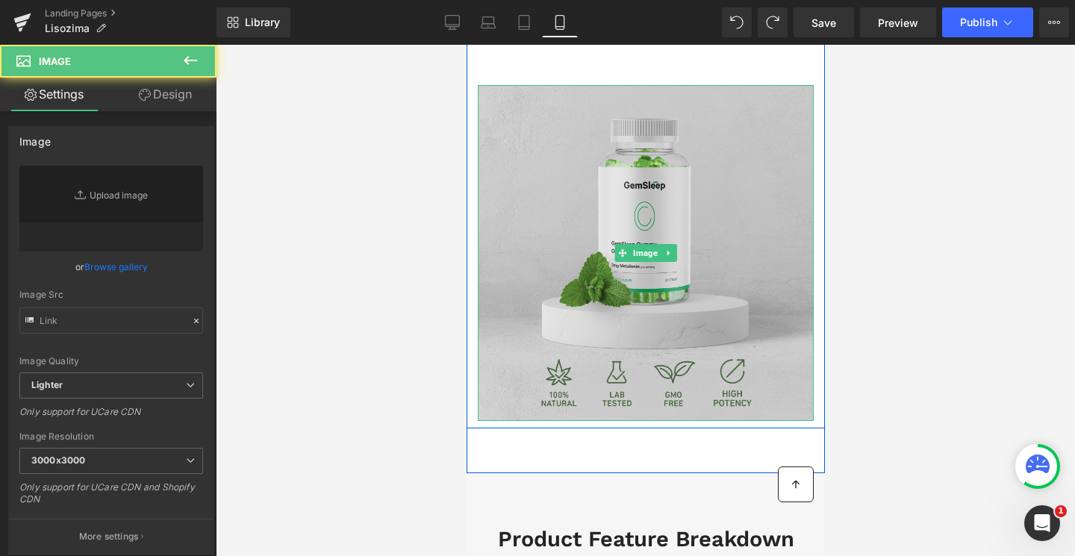
type input "https://ucarecdn.com/d0034408-9753-4b89-b01b-24fb5120d631/-/format/auto/-/previ…"
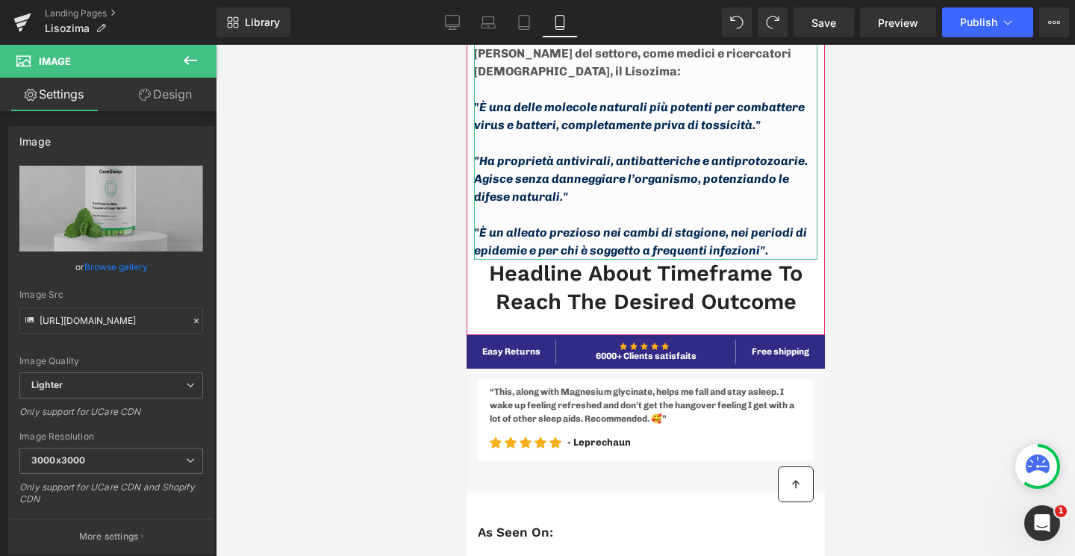
scroll to position [2308, 0]
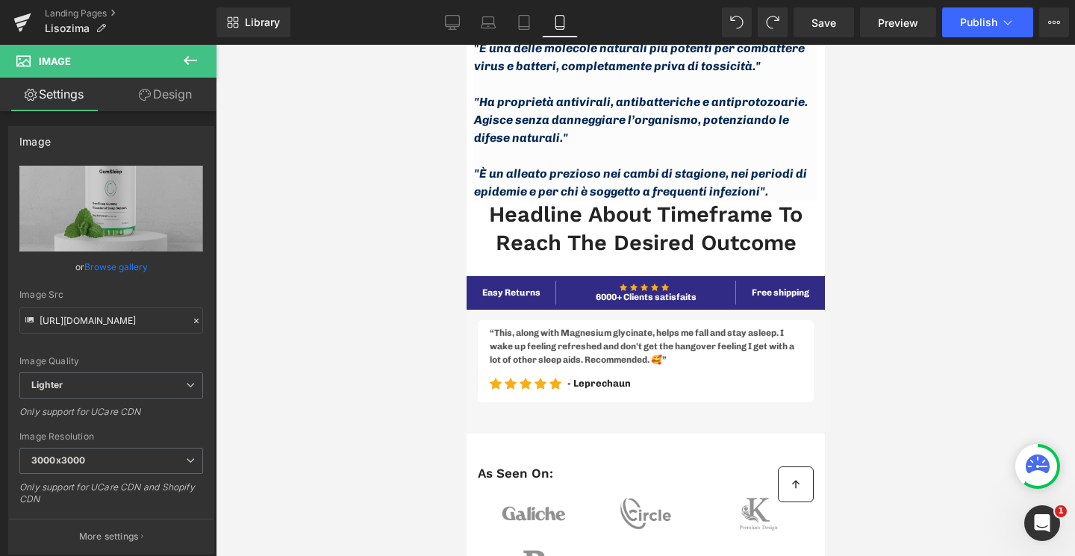
click at [182, 63] on icon at bounding box center [190, 61] width 18 height 18
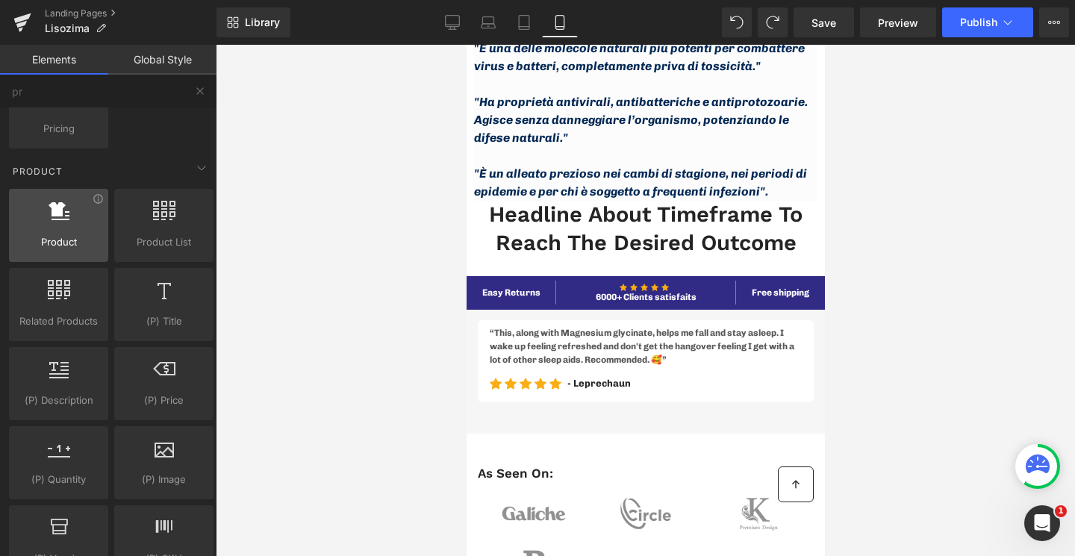
scroll to position [0, 0]
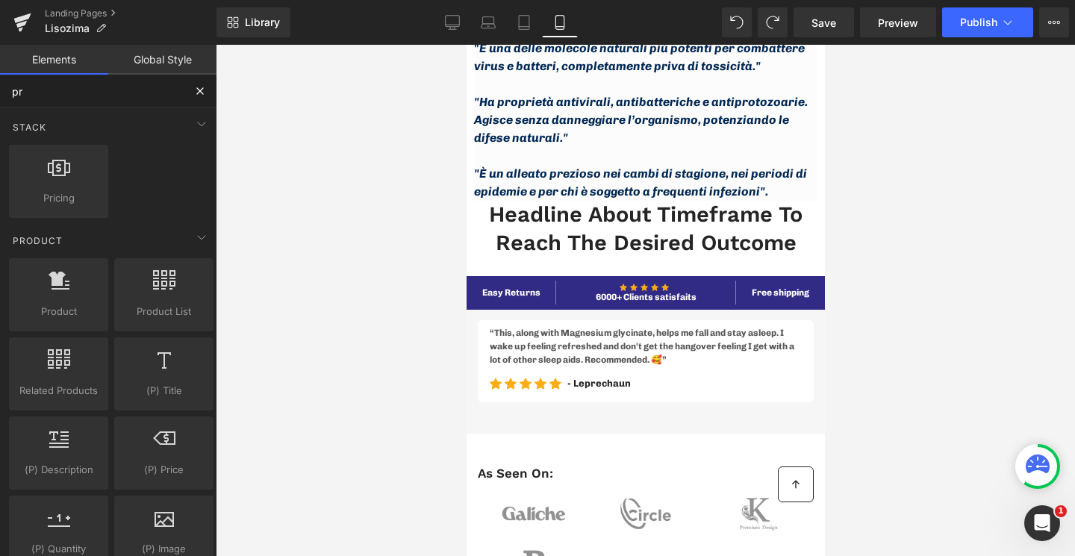
click at [32, 97] on input "pr" at bounding box center [92, 91] width 184 height 33
type input "p"
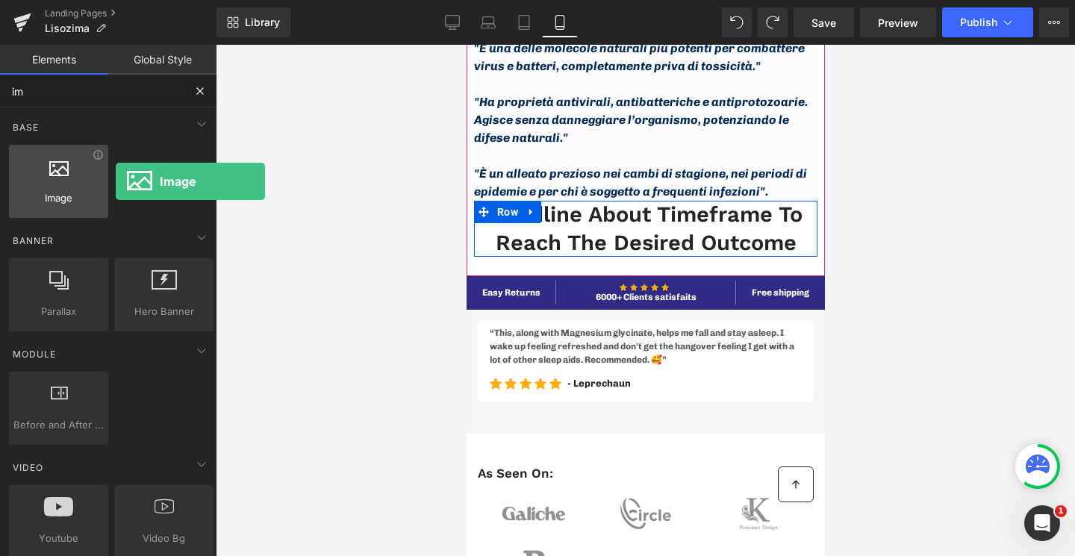
drag, startPoint x: 66, startPoint y: 181, endPoint x: 88, endPoint y: 184, distance: 22.7
click at [88, 184] on div at bounding box center [58, 174] width 90 height 34
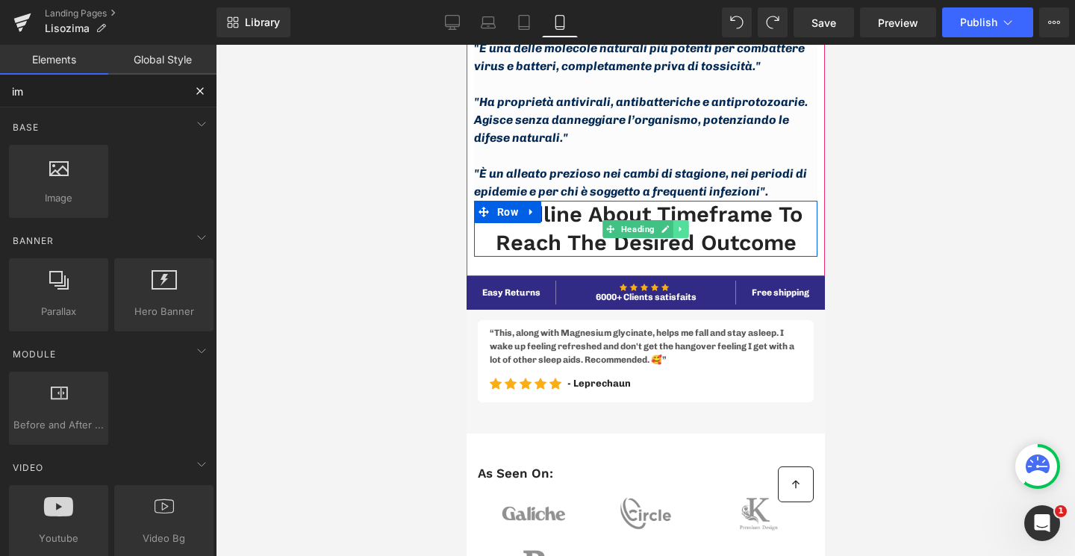
type input "im"
click at [681, 228] on icon at bounding box center [681, 229] width 8 height 9
click at [686, 228] on icon at bounding box center [688, 229] width 8 height 8
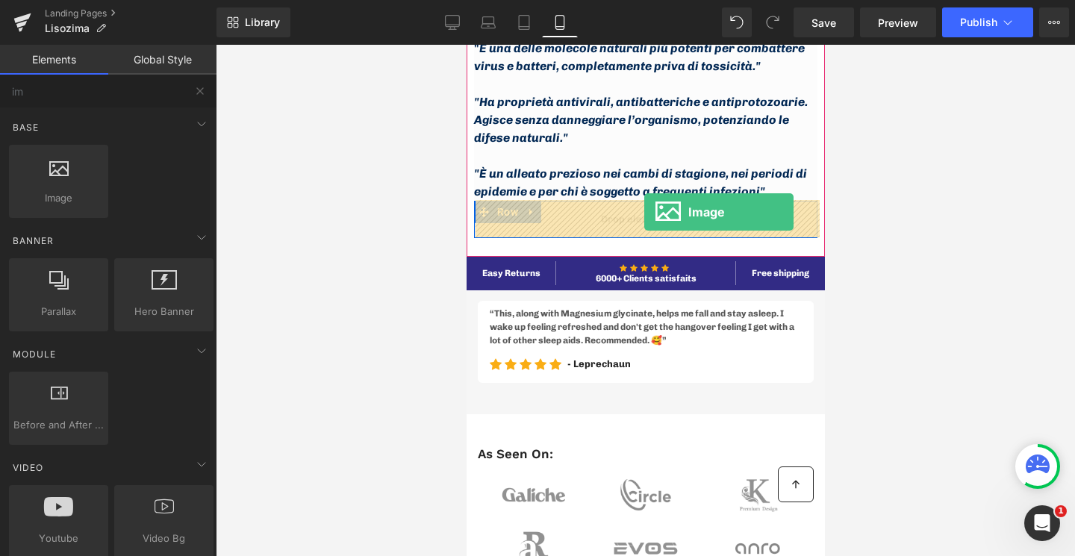
drag, startPoint x: 539, startPoint y: 210, endPoint x: 644, endPoint y: 212, distance: 104.6
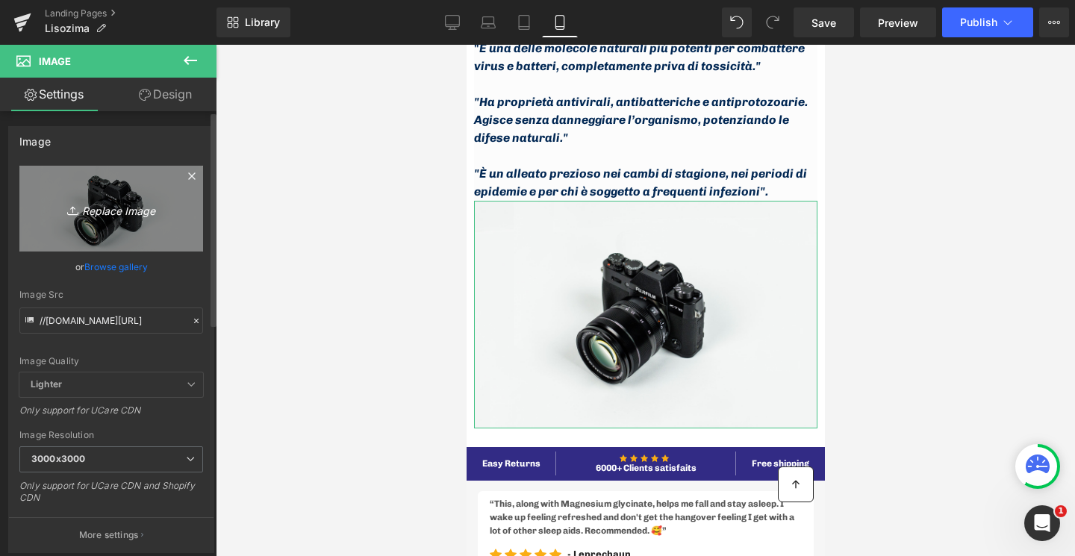
click at [122, 192] on link "Replace Image" at bounding box center [111, 209] width 184 height 86
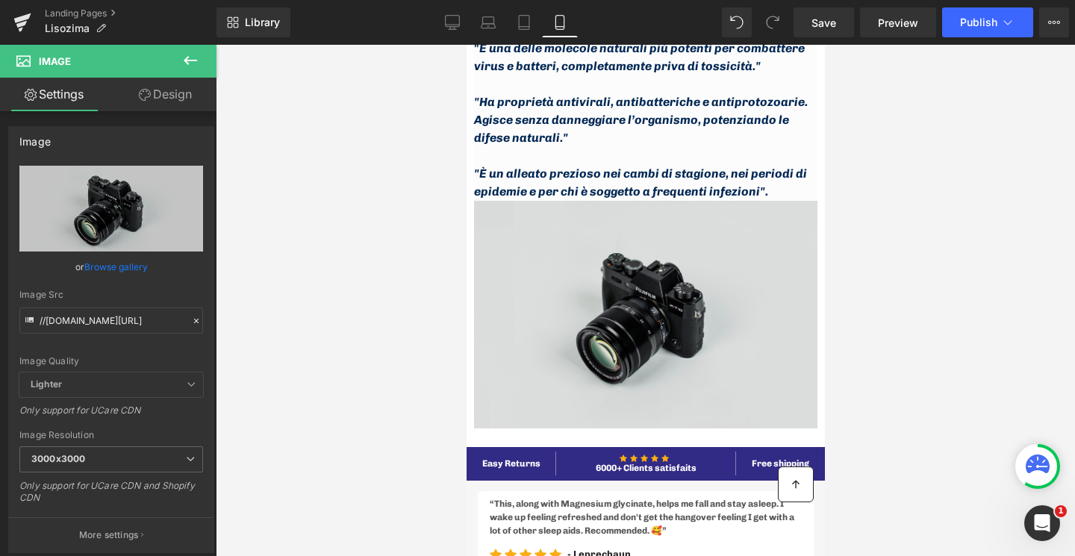
type input "C:\fakepath\lisozima soluzione..png"
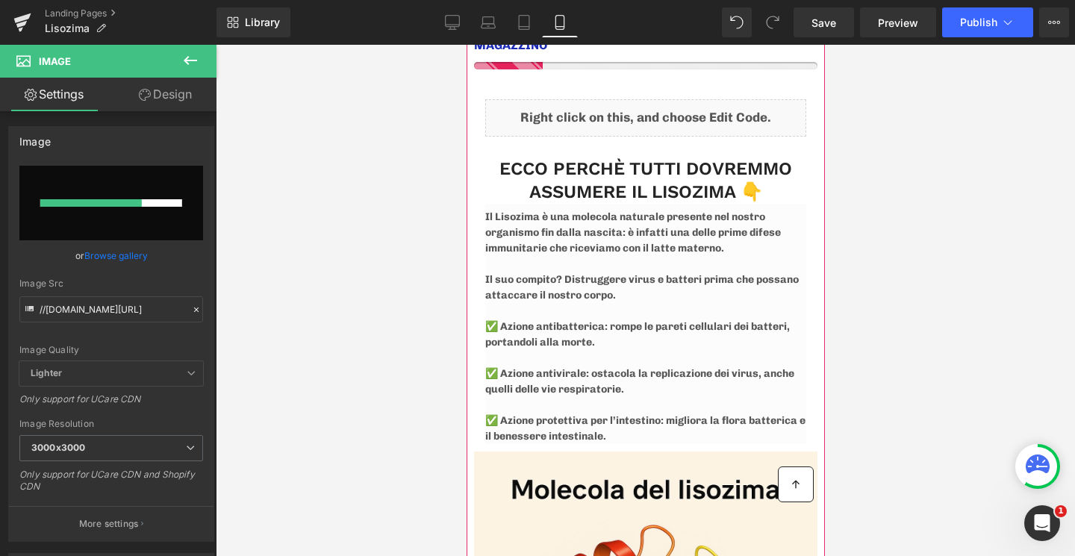
scroll to position [473, 0]
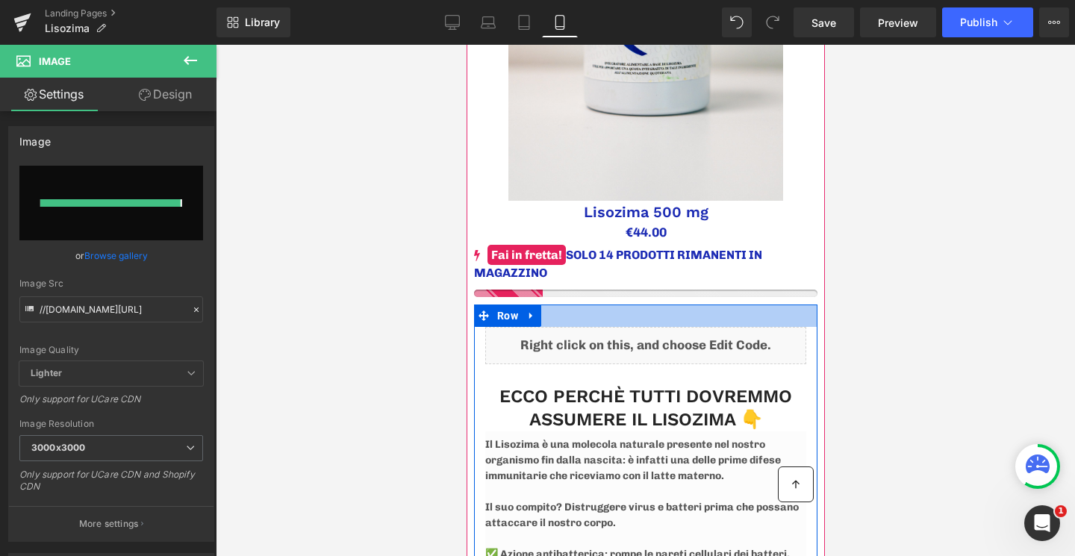
type input "https://ucarecdn.com/a94be2df-7357-4d27-be1d-0cac8fbbeae9/-/format/auto/-/previ…"
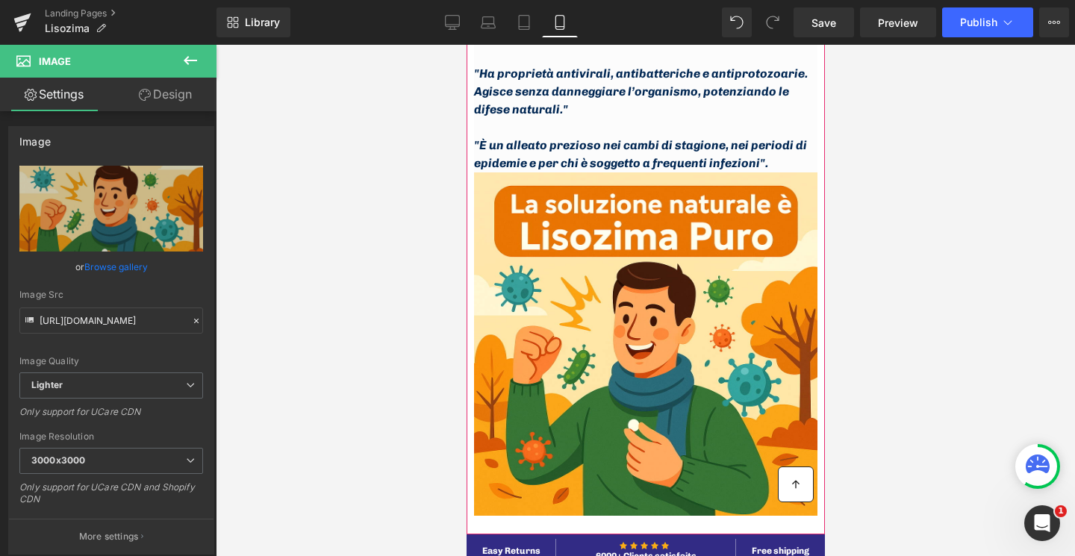
scroll to position [2487, 0]
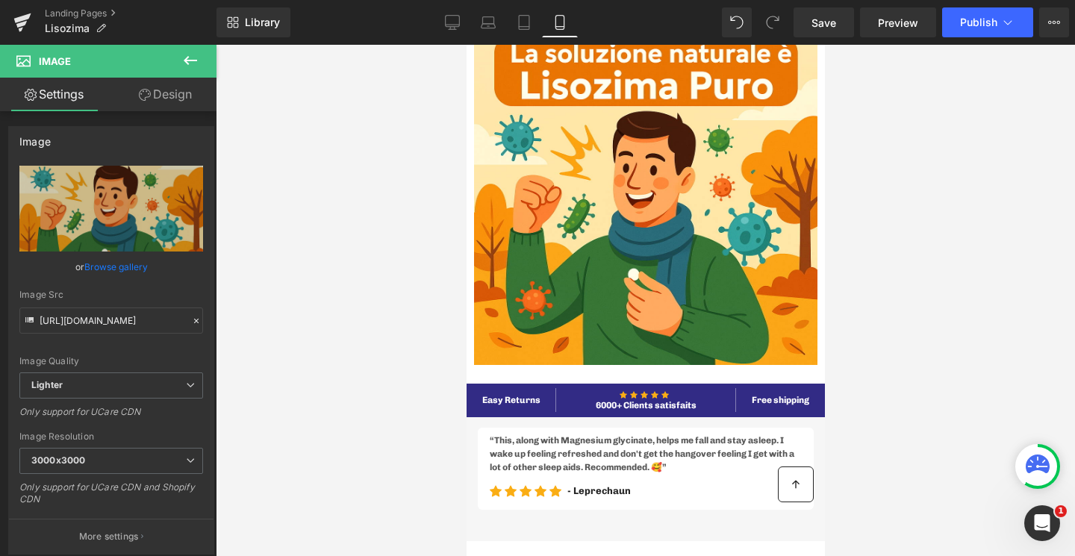
click at [190, 65] on icon at bounding box center [190, 61] width 18 height 18
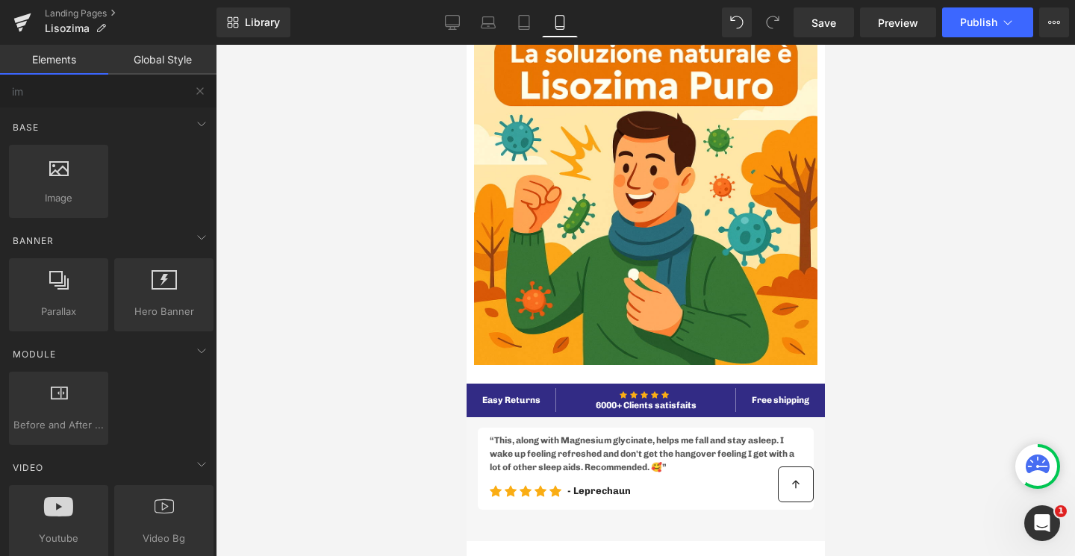
scroll to position [662, 0]
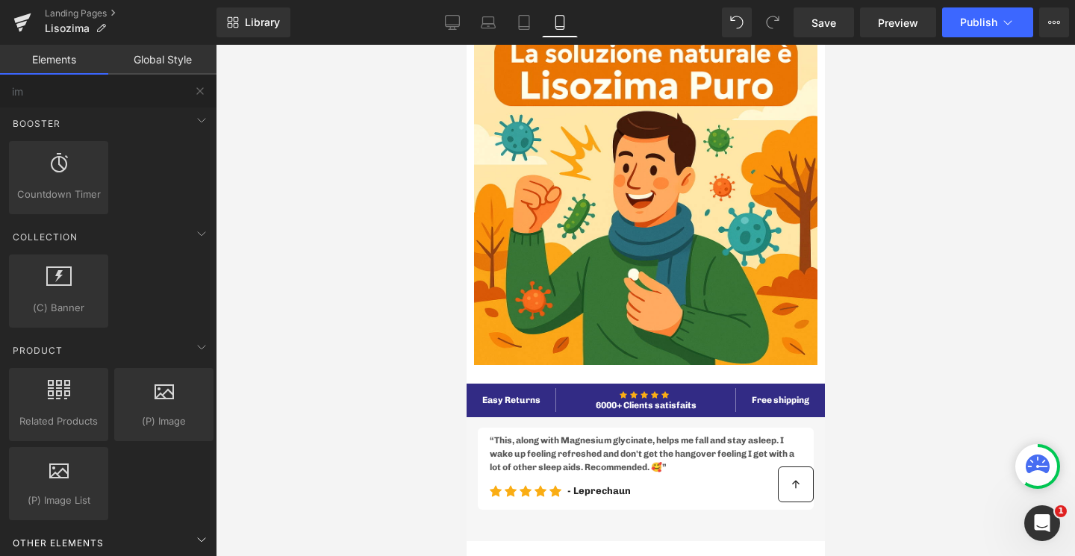
click at [102, 536] on span "Other Elements" at bounding box center [58, 543] width 94 height 14
click at [199, 536] on icon at bounding box center [201, 539] width 4 height 7
click at [127, 529] on div "Other Elements" at bounding box center [111, 543] width 211 height 30
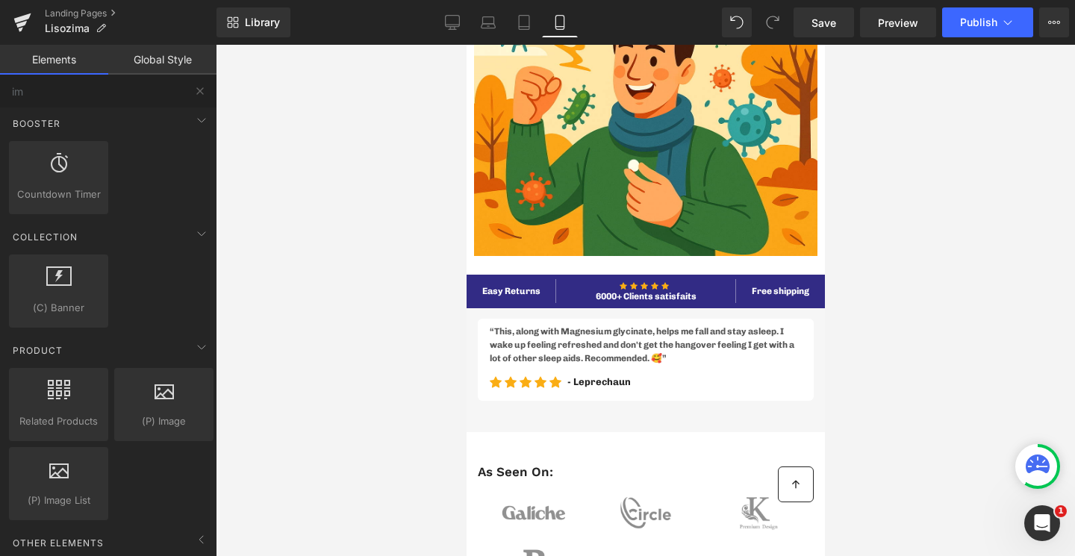
scroll to position [2647, 0]
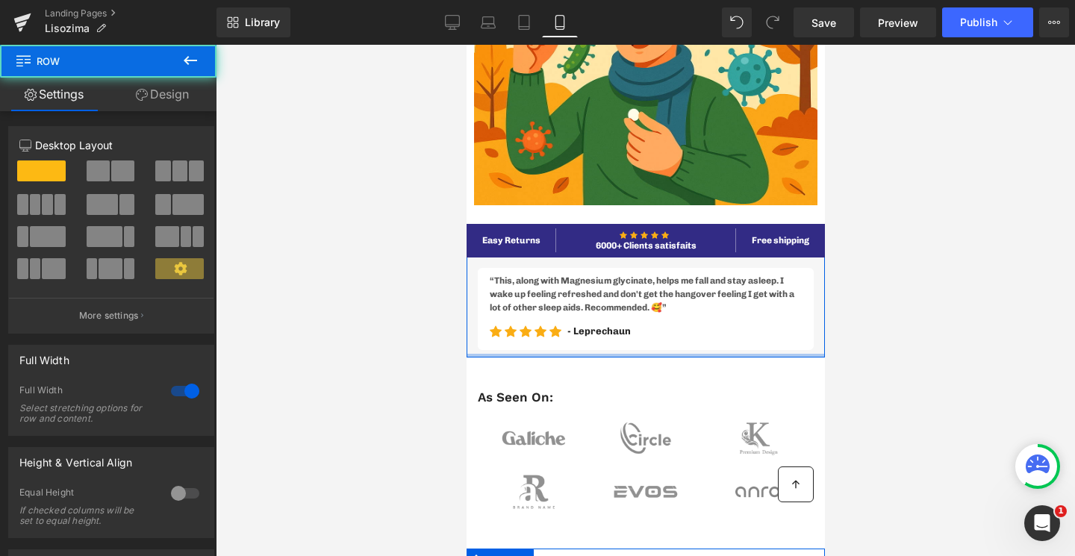
drag, startPoint x: 572, startPoint y: 374, endPoint x: 572, endPoint y: 343, distance: 31.4
click at [572, 343] on div "Image Image Spedizione GRATIS Text Block Non paghi costi di spedizione nè contr…" at bounding box center [645, 291] width 358 height 134
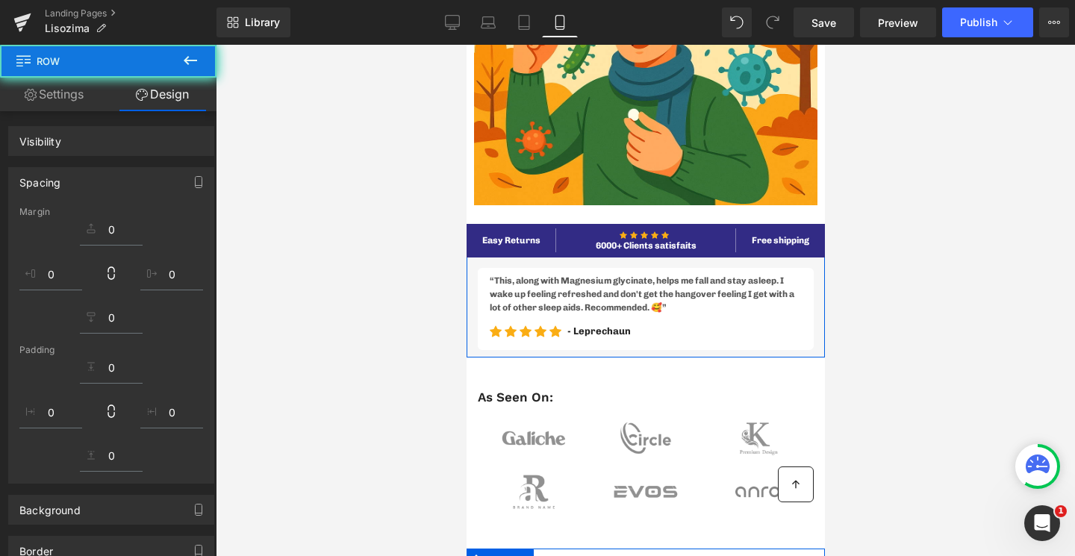
click at [60, 104] on link "Settings" at bounding box center [54, 95] width 108 height 34
click at [190, 63] on icon at bounding box center [190, 61] width 18 height 18
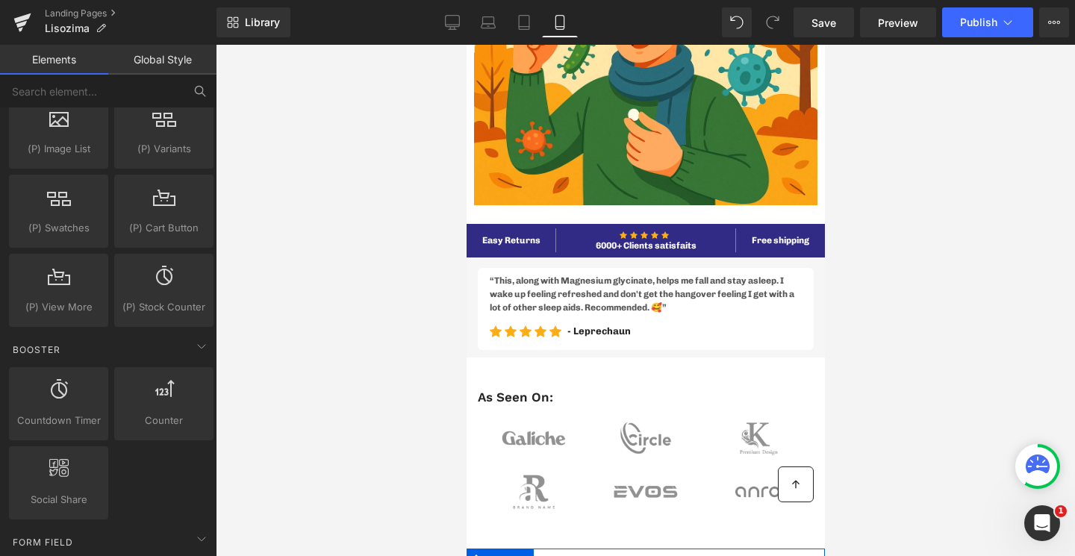
scroll to position [2847, 0]
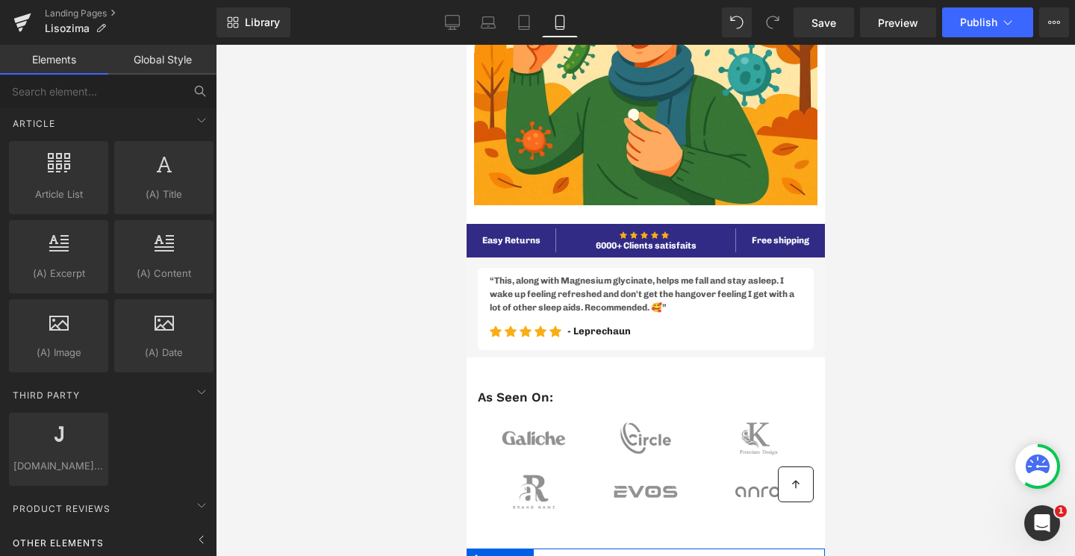
click at [89, 528] on div "Other Elements" at bounding box center [111, 543] width 211 height 30
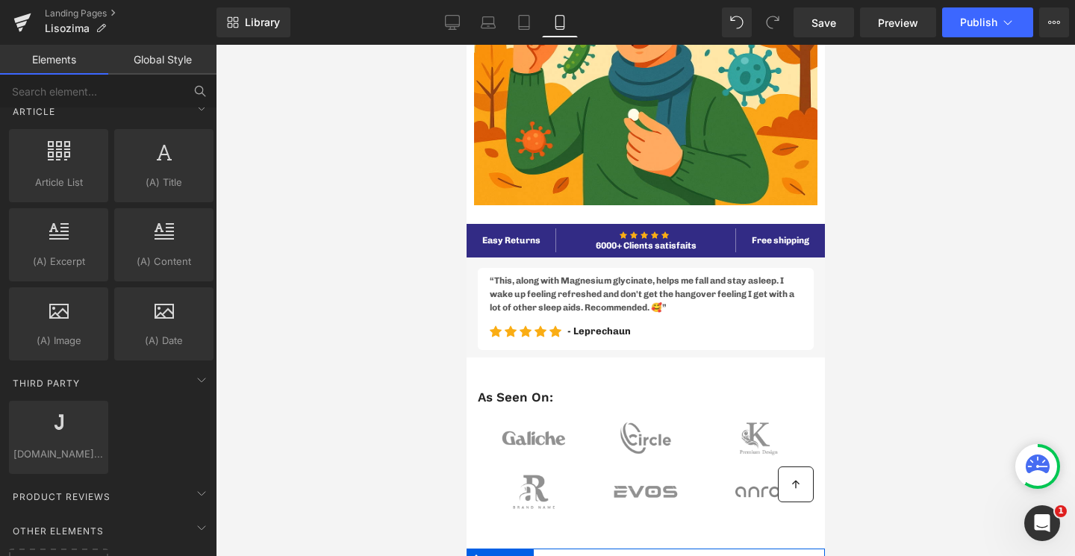
scroll to position [2925, 0]
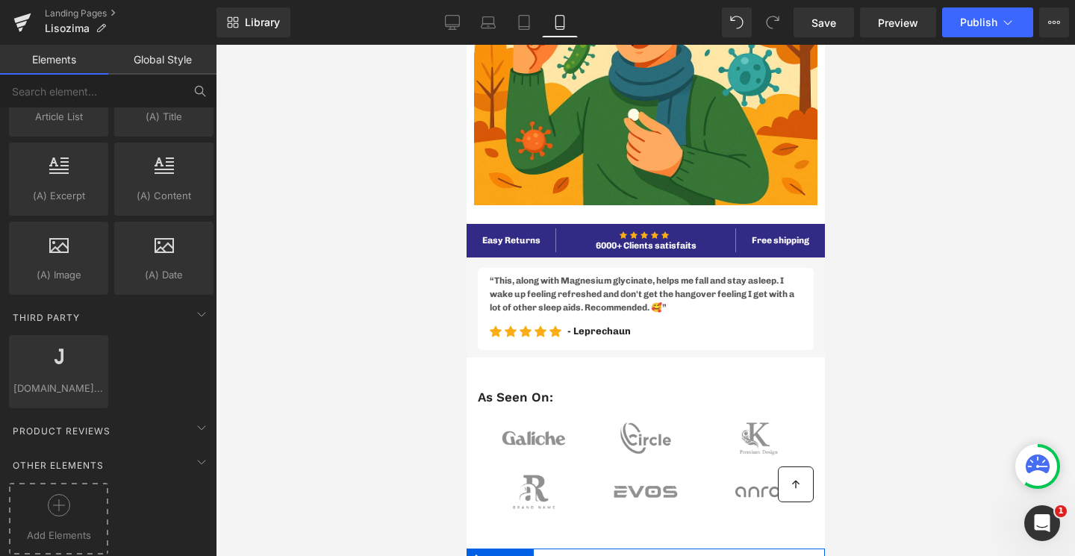
click at [71, 498] on div at bounding box center [59, 511] width 92 height 34
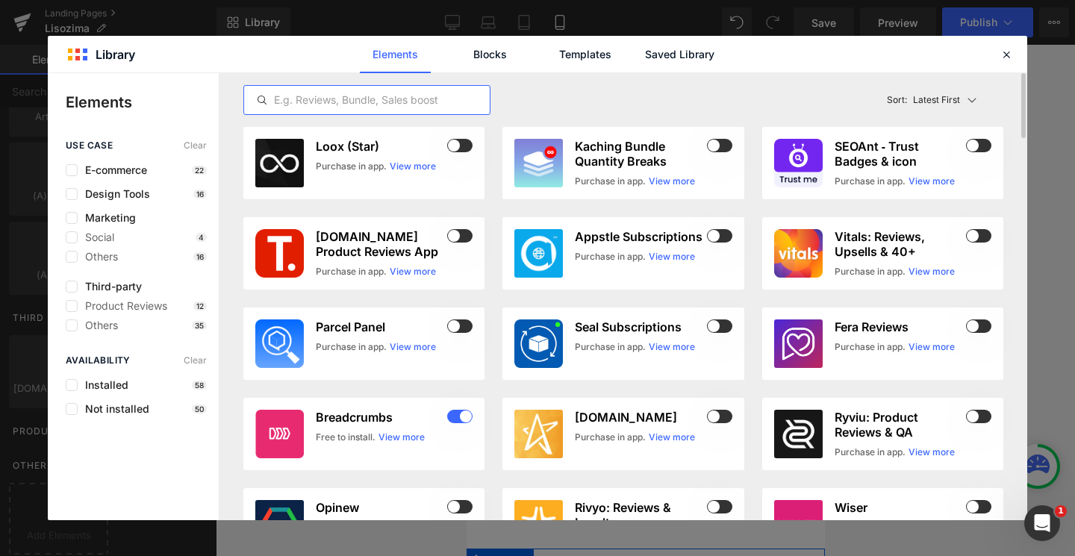
click at [348, 107] on input "text" at bounding box center [367, 100] width 246 height 18
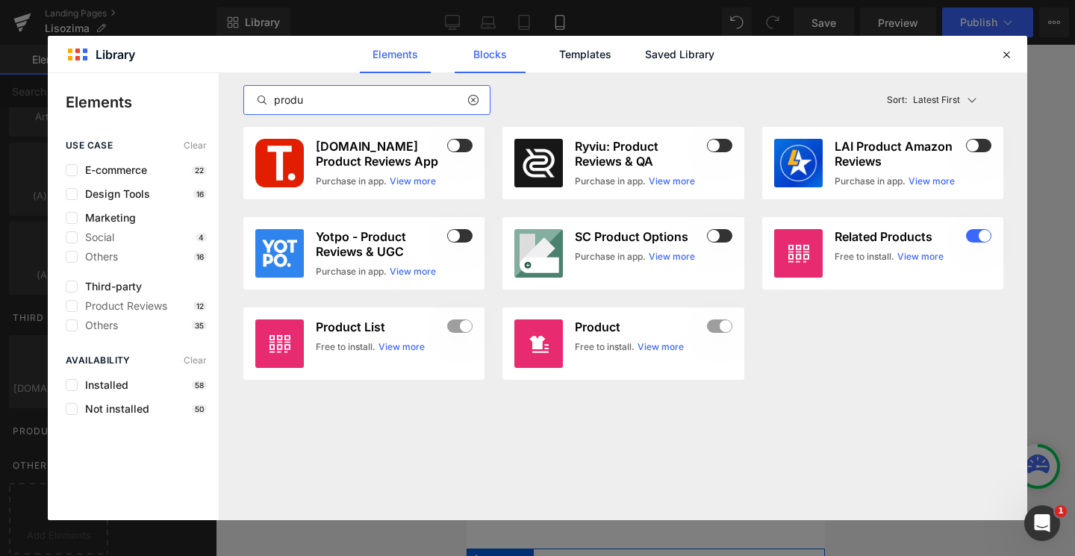
type input "produ"
click at [500, 57] on link "Blocks" at bounding box center [490, 54] width 71 height 37
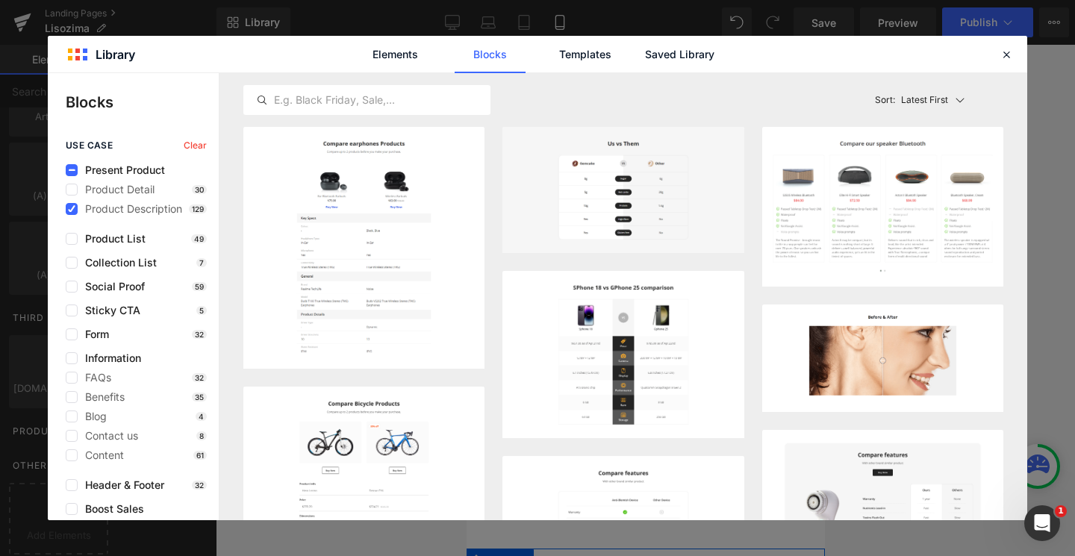
scroll to position [414, 0]
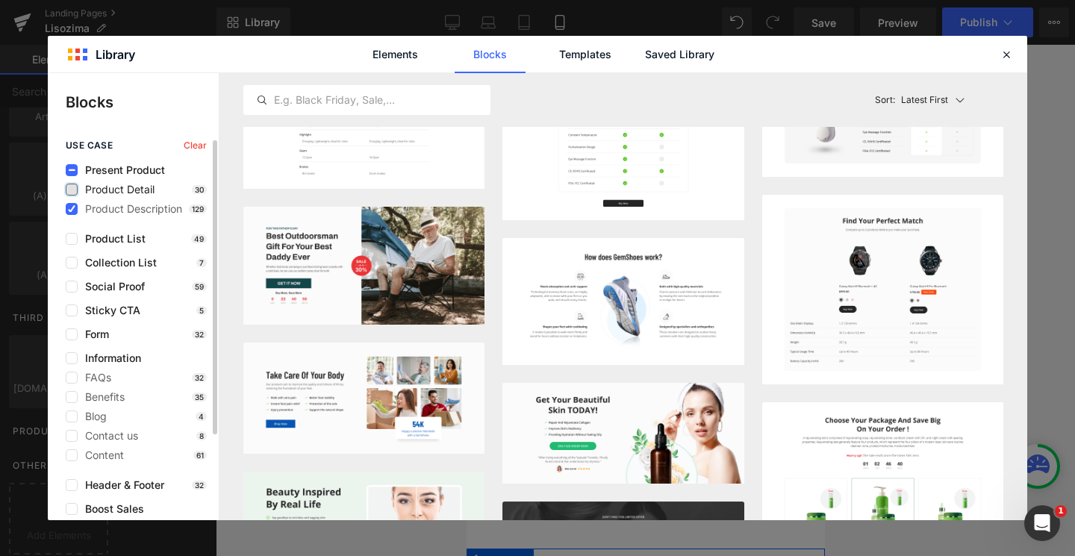
click at [72, 190] on label at bounding box center [72, 190] width 12 height 12
click at [72, 190] on input "checkbox" at bounding box center [72, 190] width 0 height 0
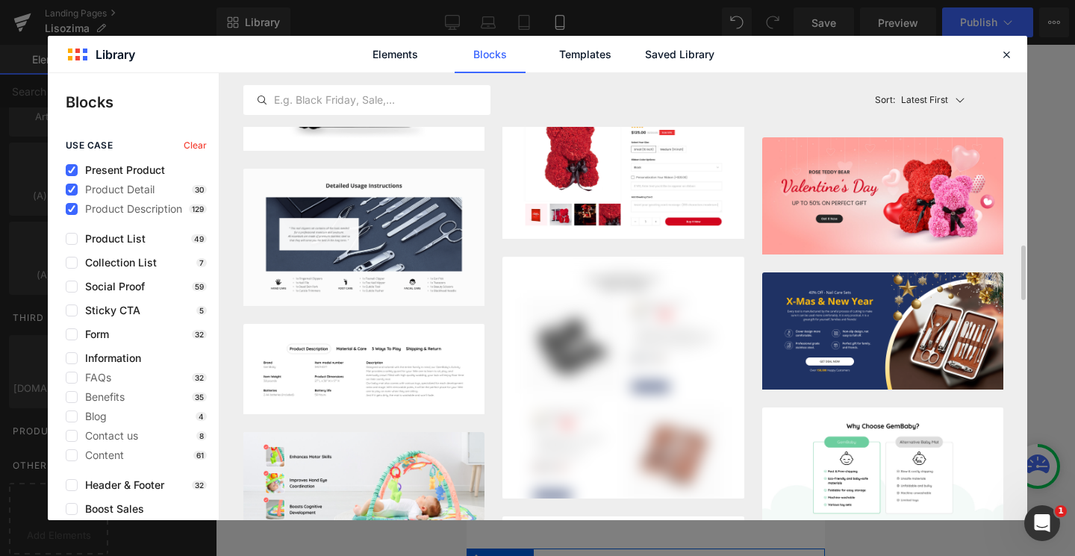
scroll to position [1328, 0]
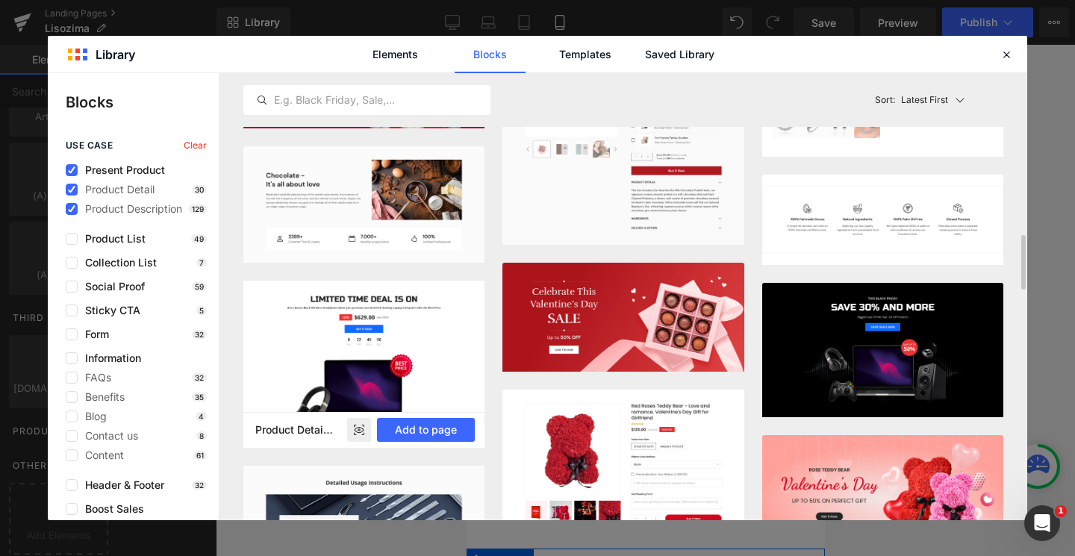
click at [361, 431] on rect at bounding box center [359, 430] width 24 height 24
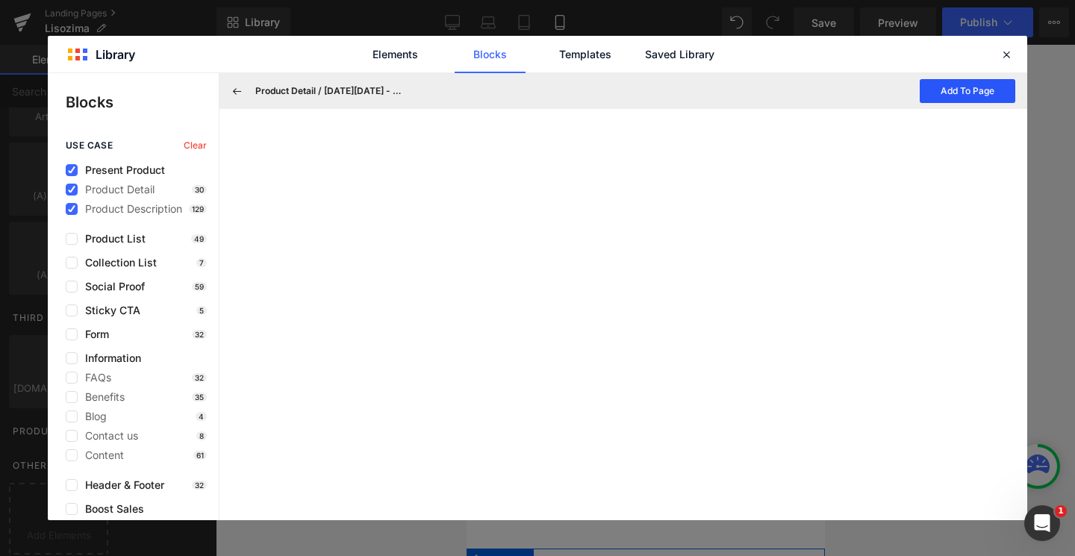
click at [942, 97] on button "Add To Page" at bounding box center [968, 91] width 96 height 24
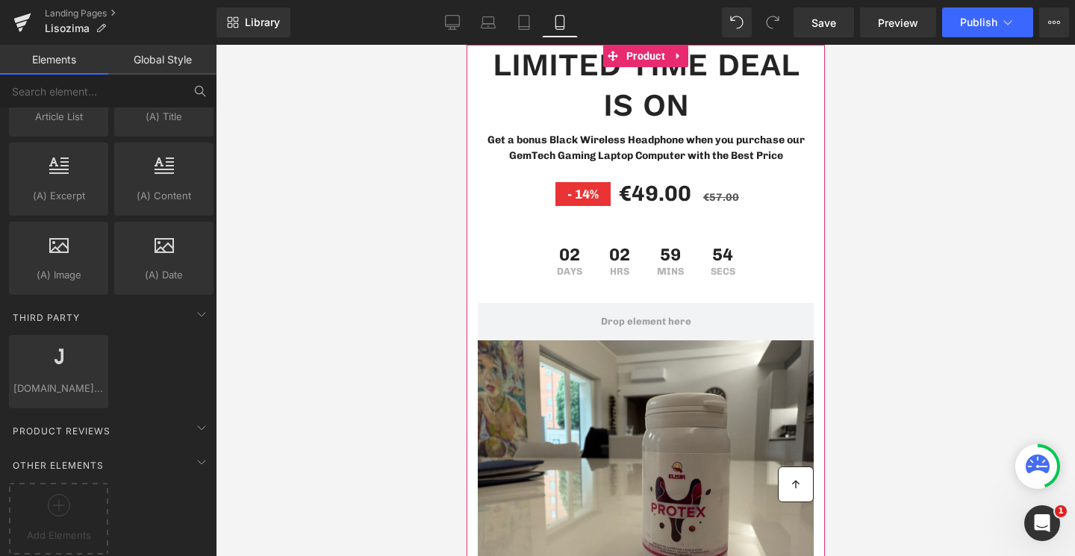
scroll to position [8147, 0]
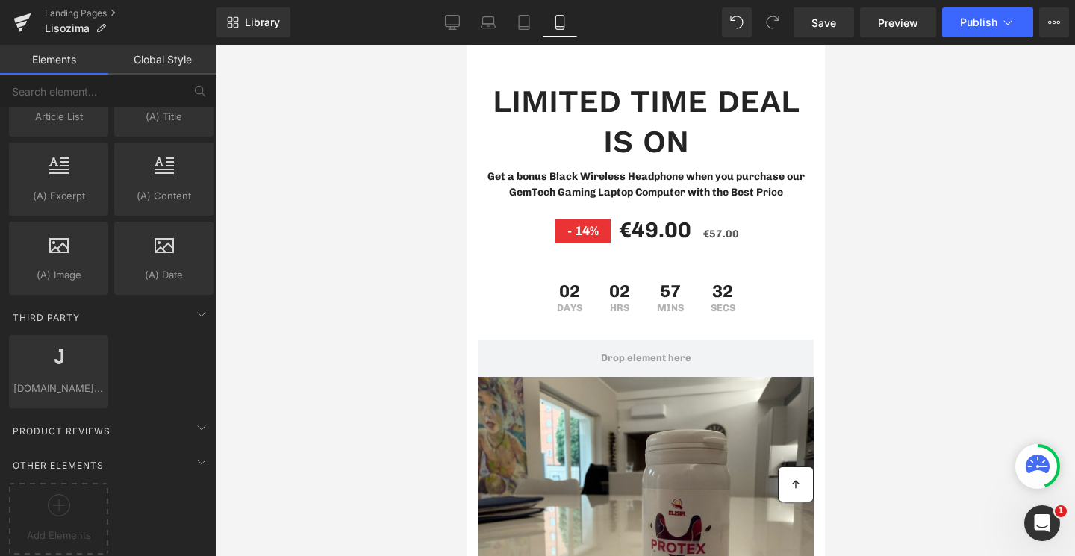
scroll to position [8147, 0]
